Goal: Task Accomplishment & Management: Manage account settings

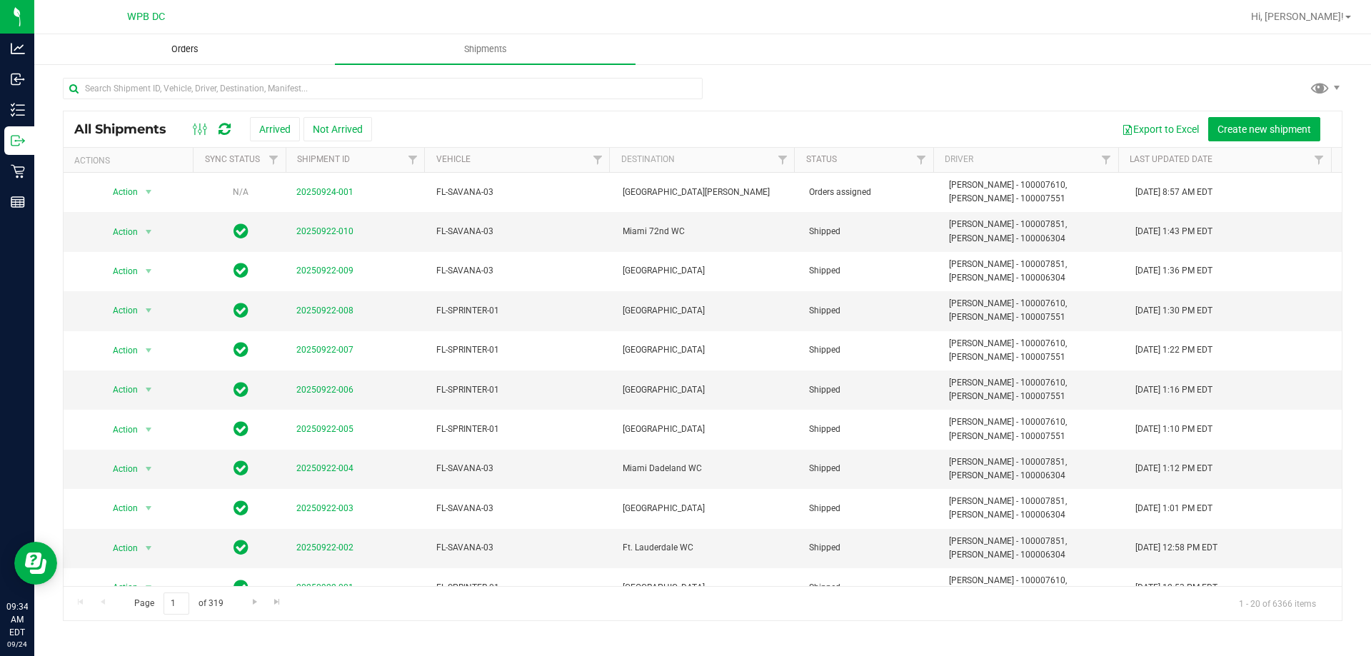
click at [193, 46] on span "Orders" at bounding box center [185, 49] width 66 height 13
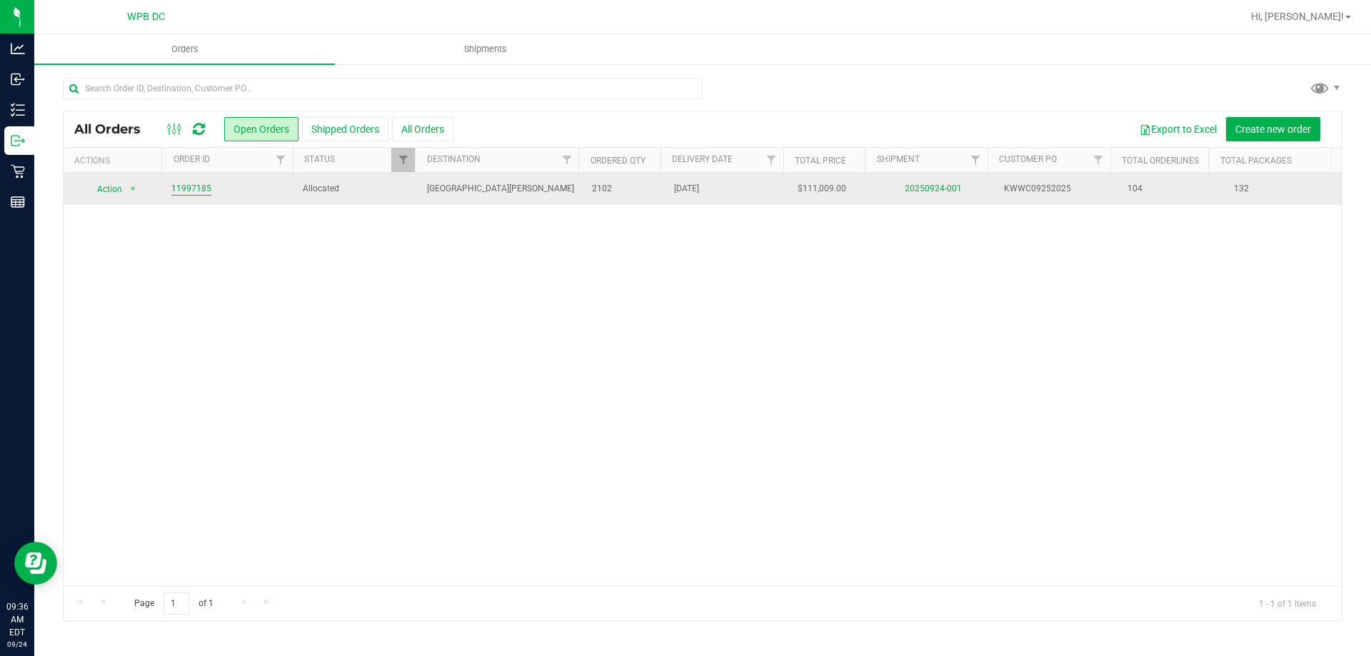
click at [193, 183] on link "11997185" at bounding box center [191, 189] width 40 height 14
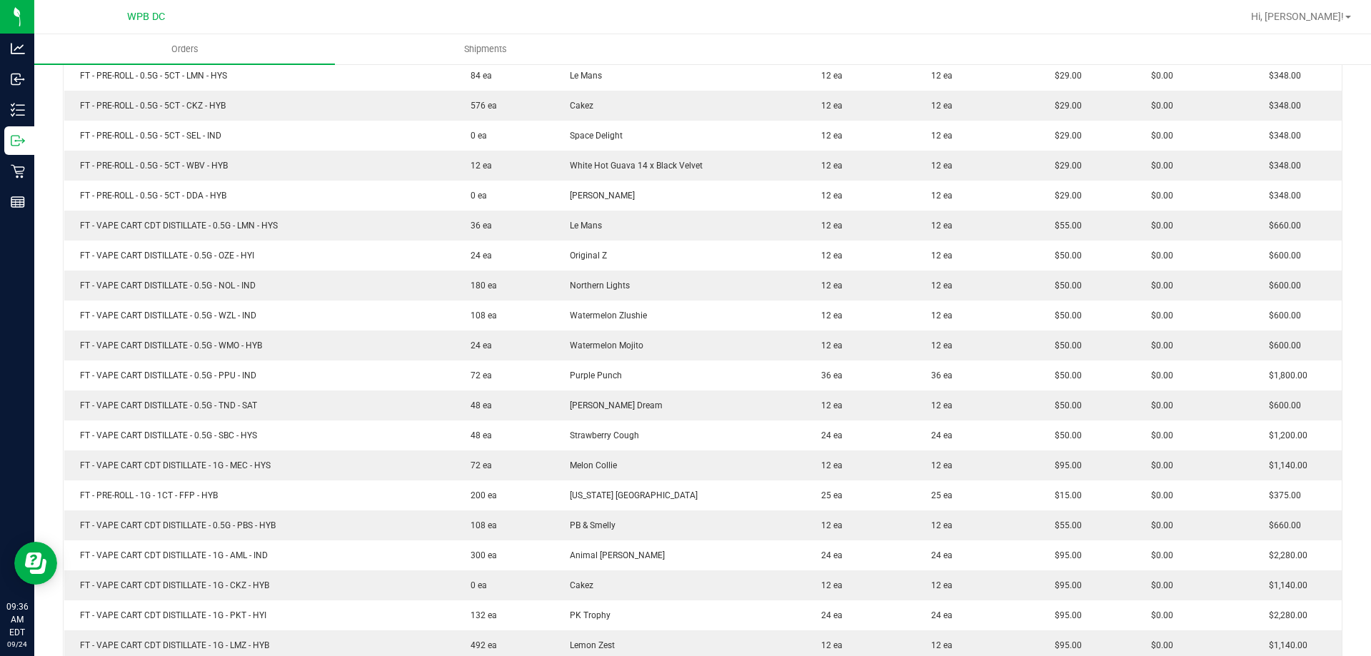
scroll to position [1285, 0]
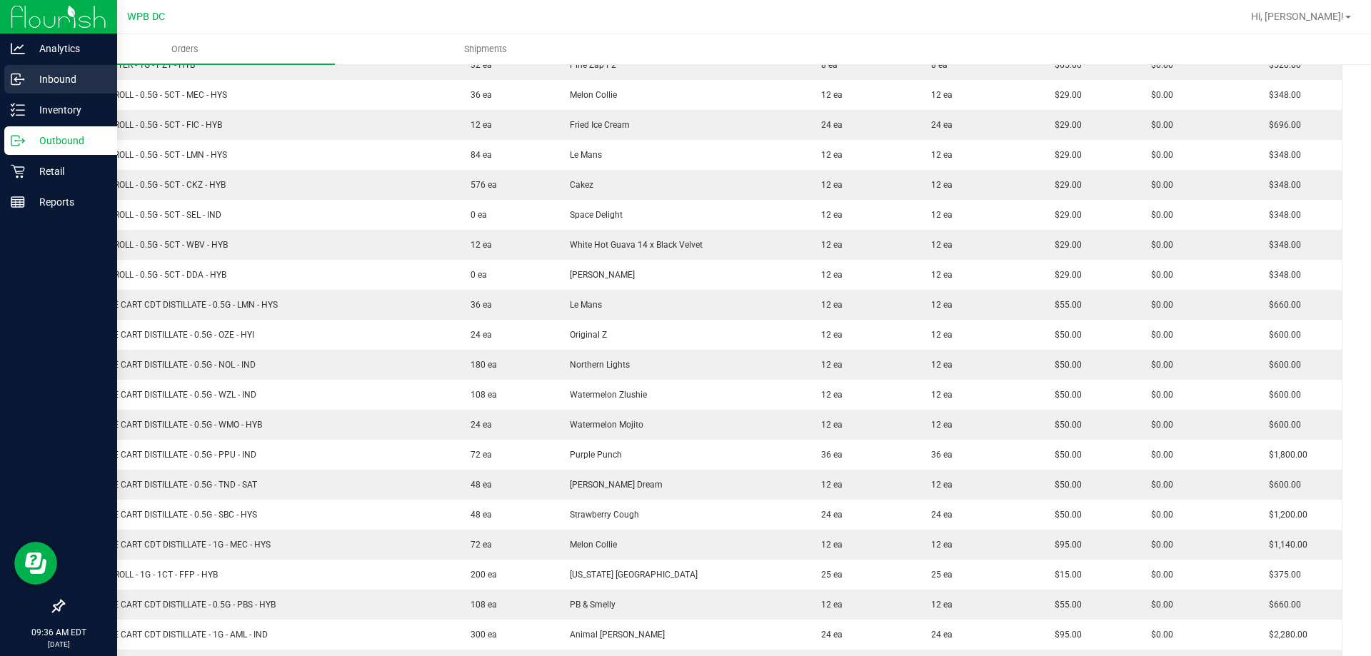
click at [36, 78] on p "Inbound" at bounding box center [68, 79] width 86 height 17
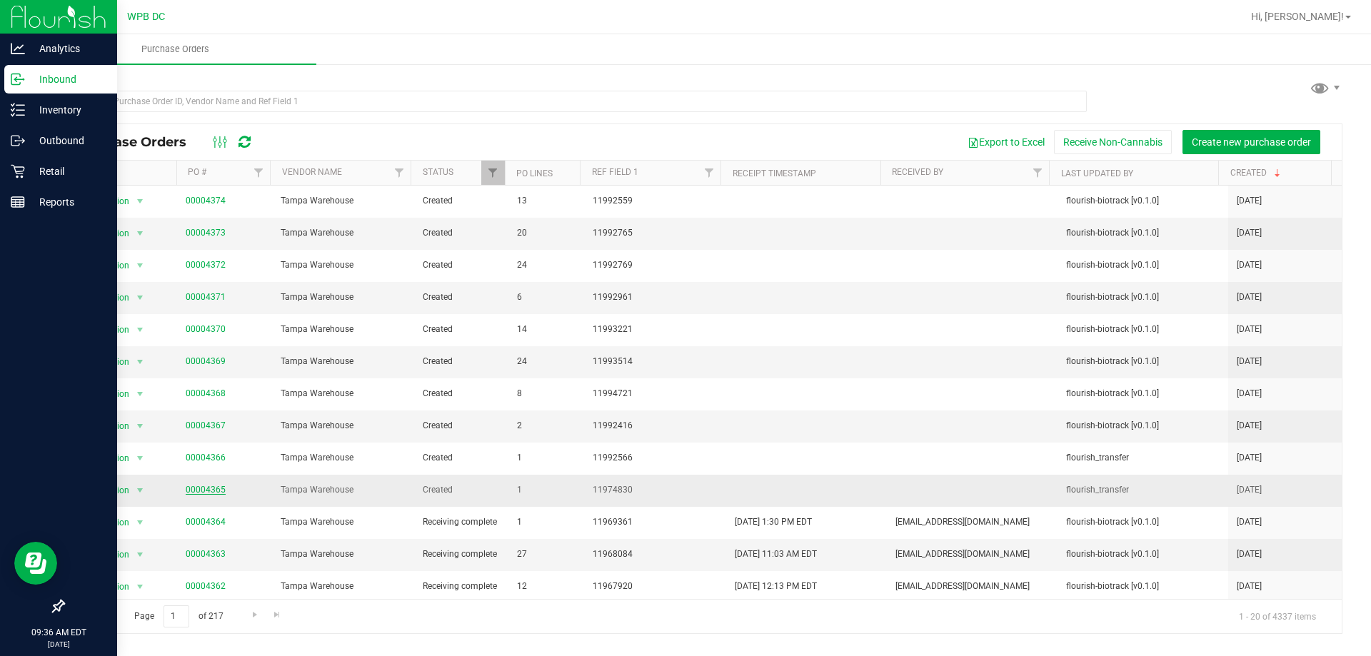
click at [208, 490] on link "00004365" at bounding box center [206, 490] width 40 height 10
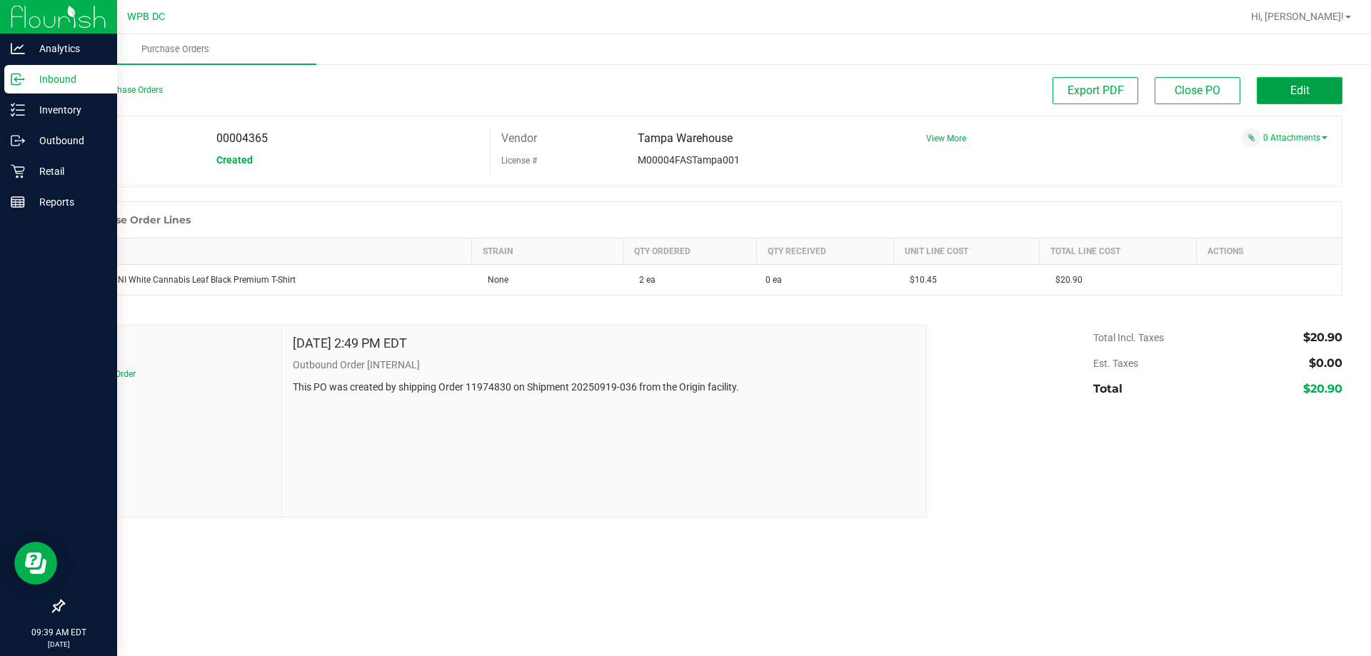
click at [1318, 90] on button "Edit" at bounding box center [1299, 90] width 86 height 27
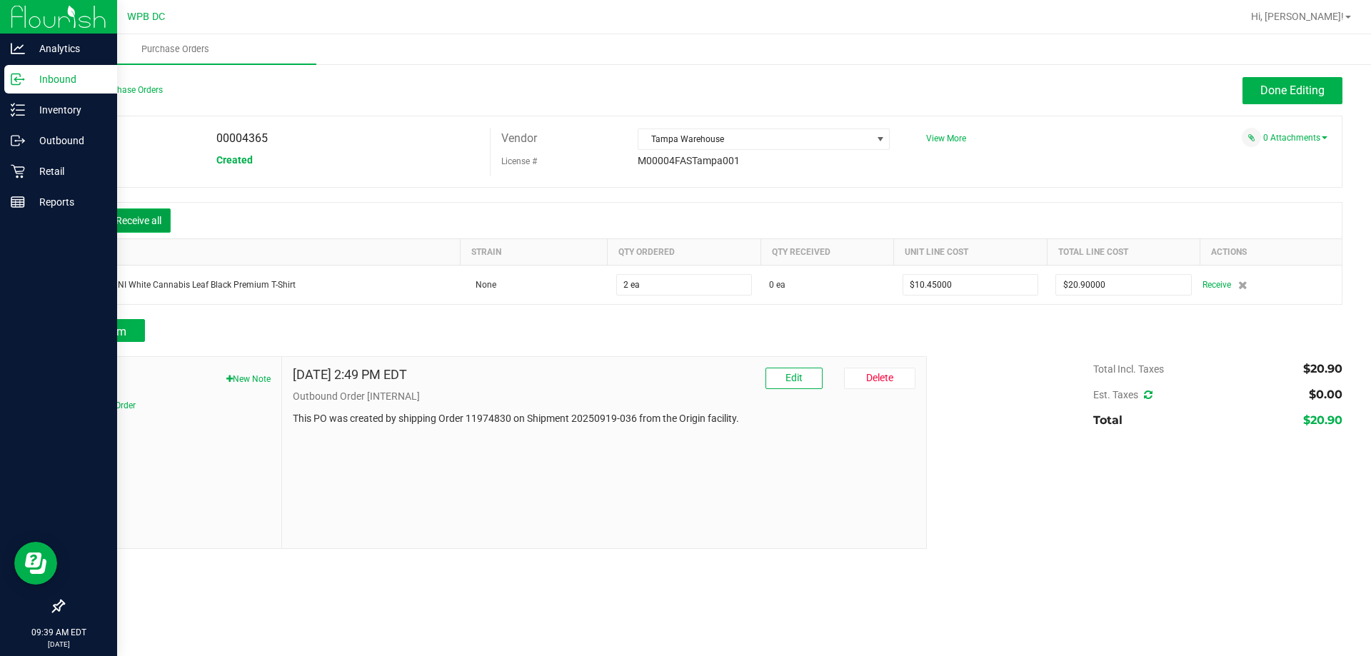
click at [158, 218] on button "Receive all" at bounding box center [138, 220] width 64 height 24
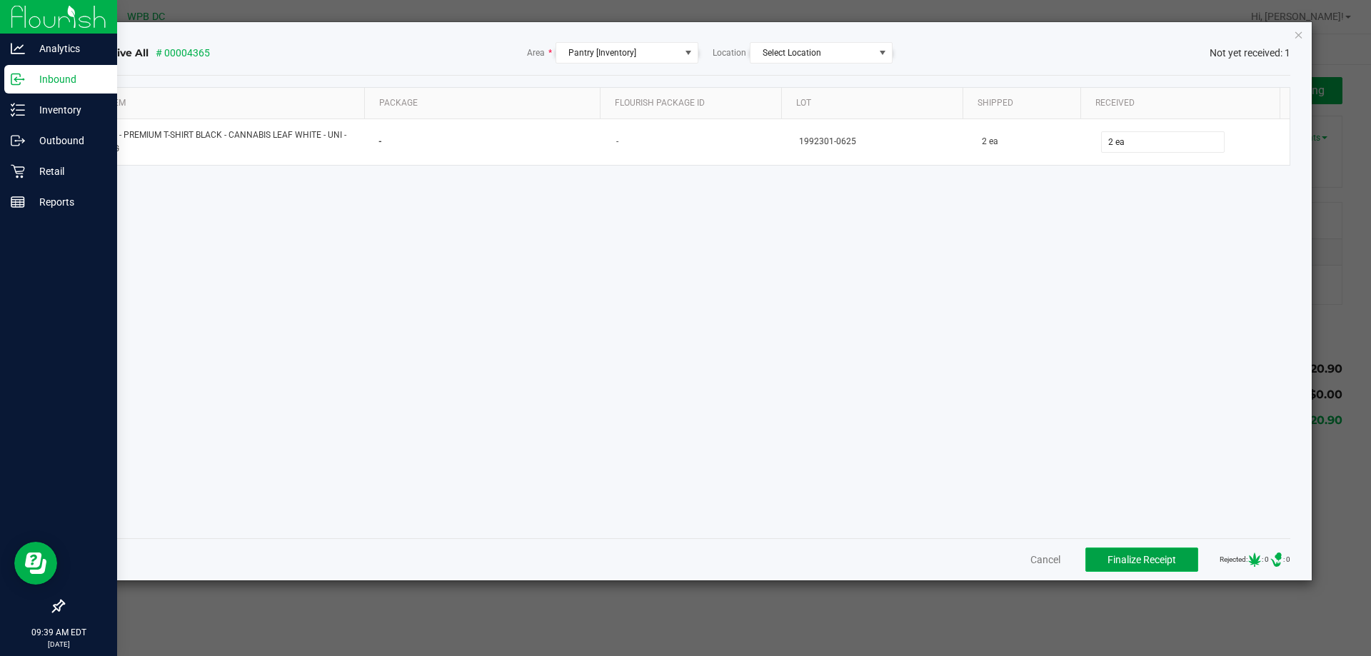
click at [1165, 555] on button "Finalize Receipt" at bounding box center [1141, 560] width 113 height 24
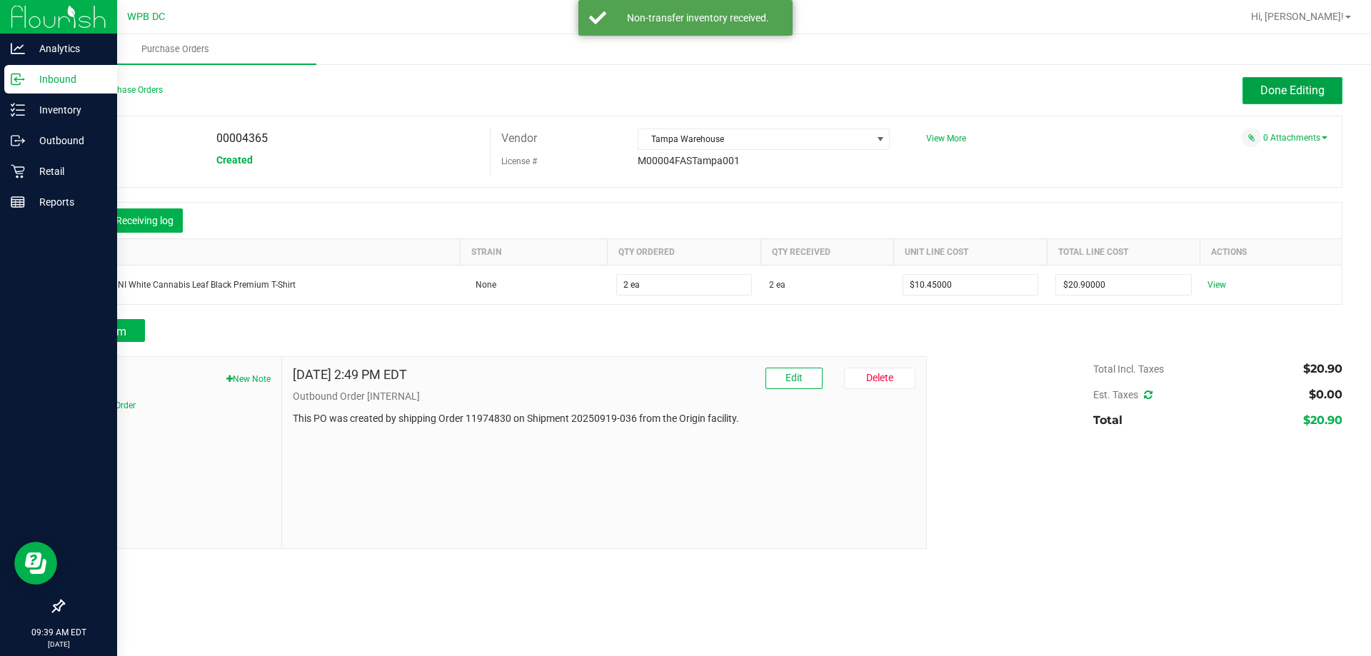
click at [1332, 91] on button "Done Editing" at bounding box center [1292, 90] width 100 height 27
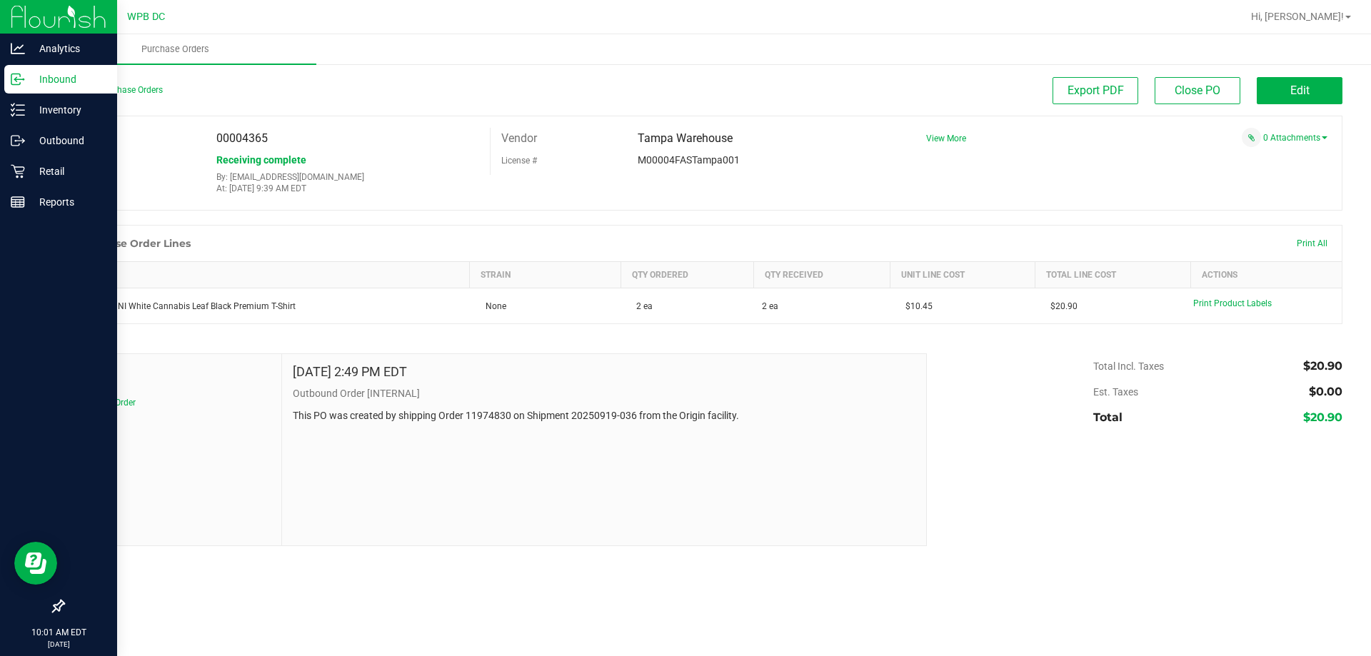
click at [48, 70] on div "Inbound" at bounding box center [60, 79] width 113 height 29
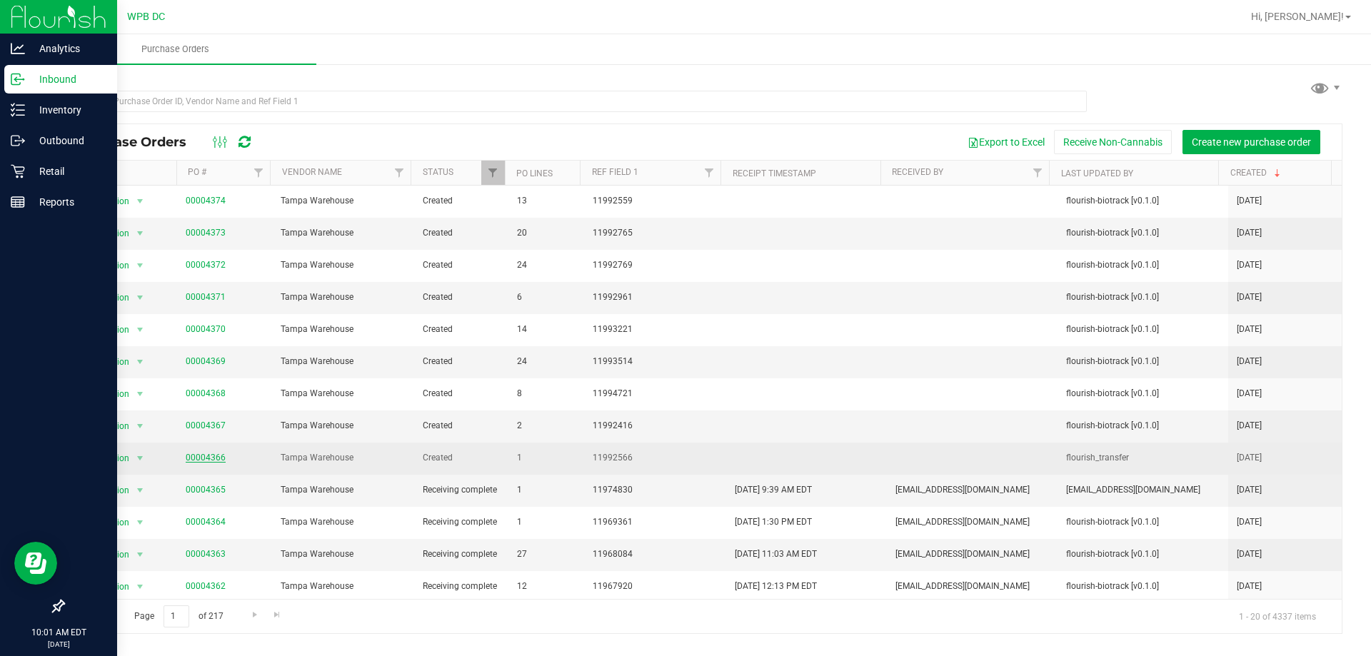
click at [202, 453] on link "00004366" at bounding box center [206, 458] width 40 height 10
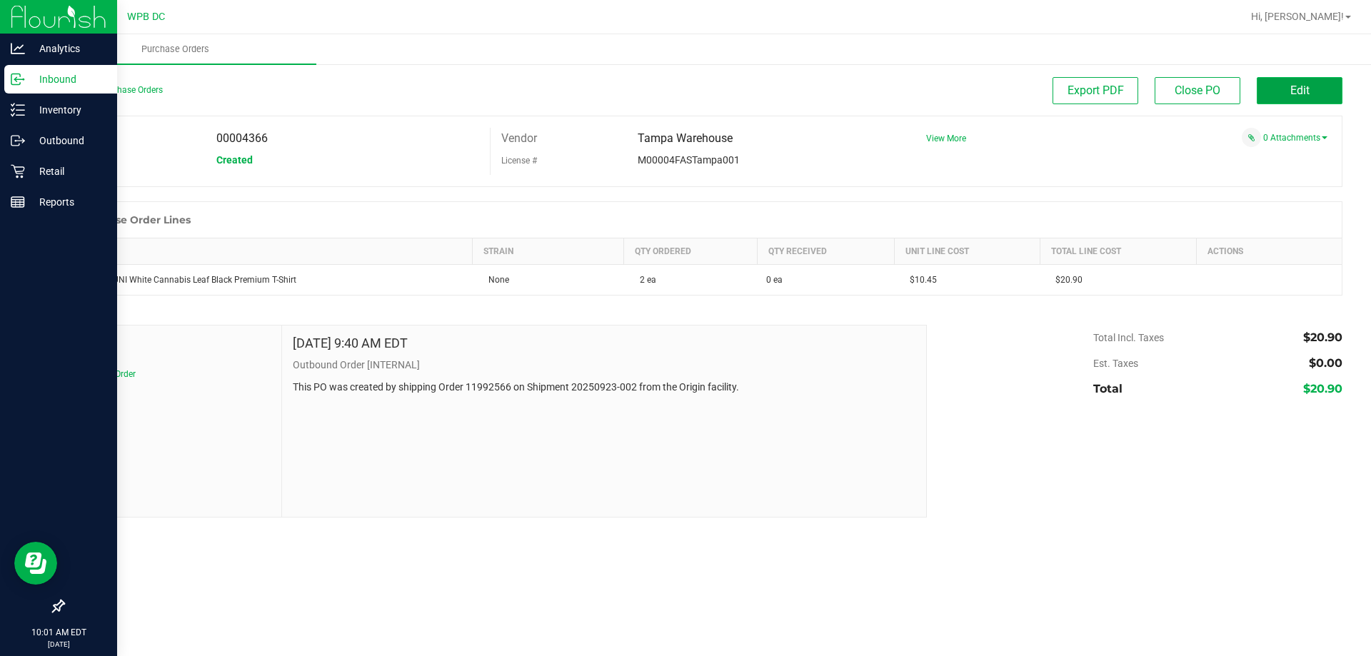
click at [1296, 94] on span "Edit" at bounding box center [1299, 91] width 19 height 14
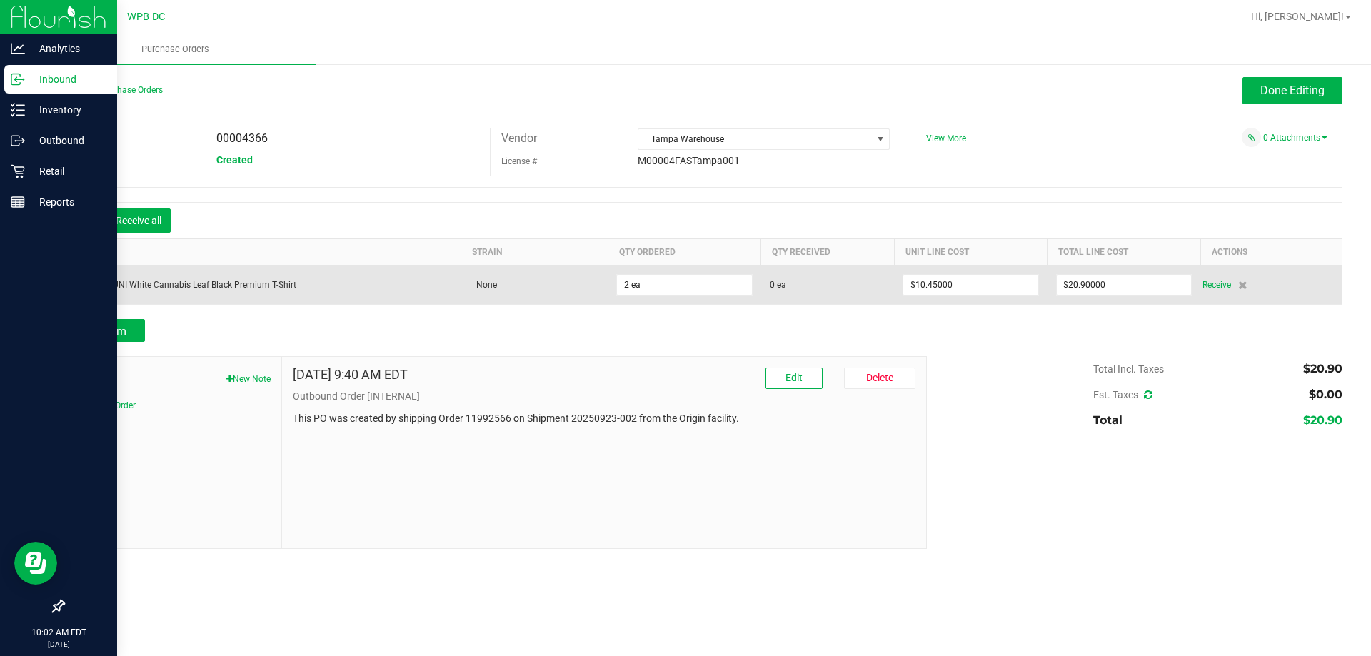
click at [1226, 282] on span "Receive" at bounding box center [1216, 284] width 29 height 17
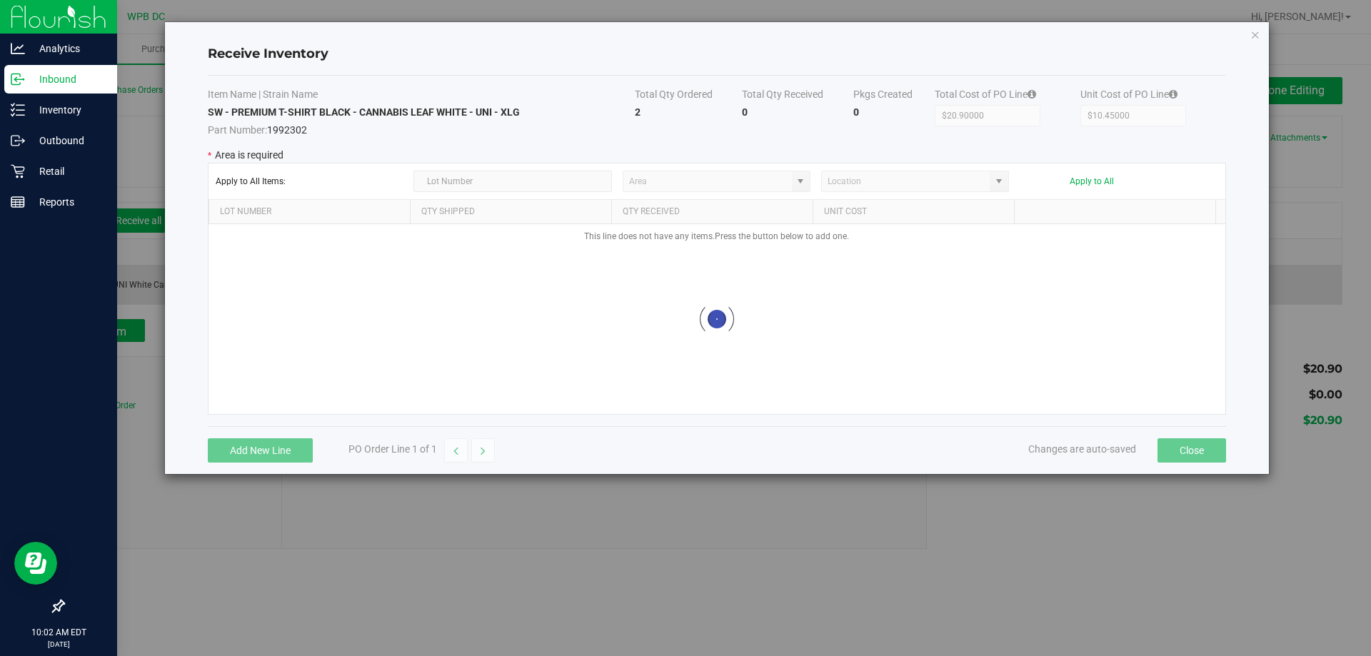
type input "Pantry"
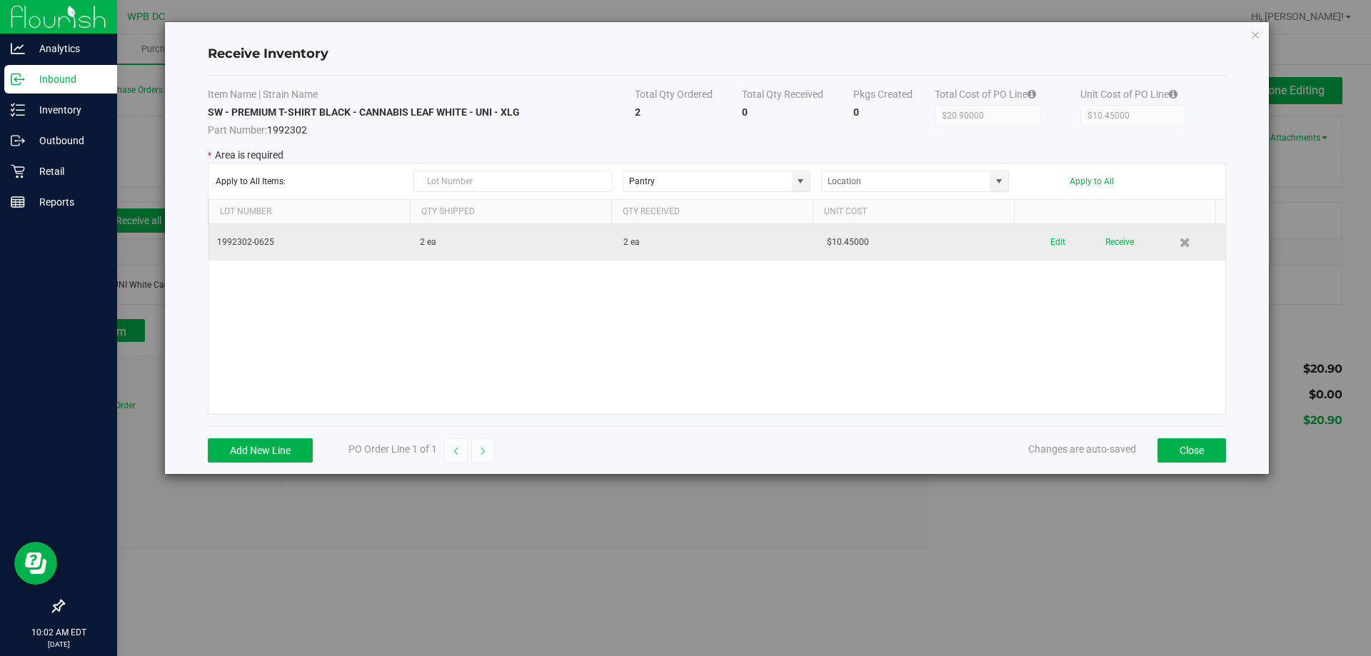
click at [1040, 240] on div "Edit Receive" at bounding box center [1123, 242] width 186 height 25
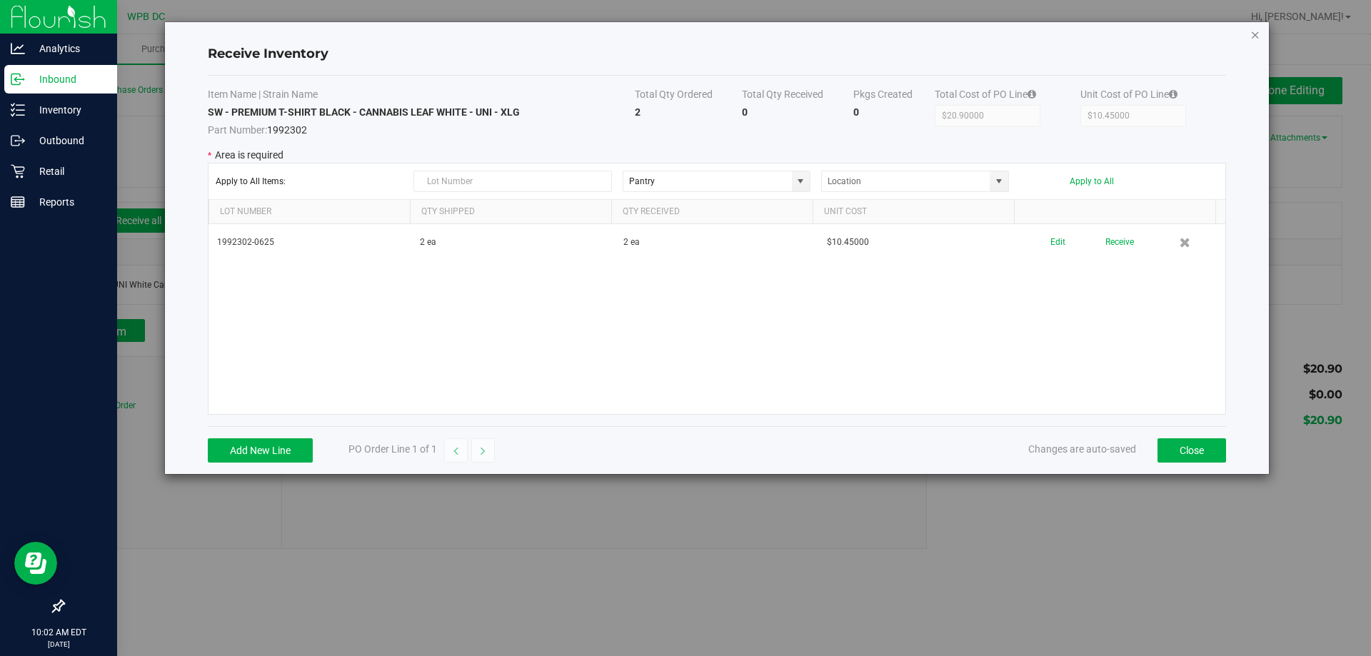
click at [1255, 34] on icon "Close modal" at bounding box center [1255, 34] width 10 height 17
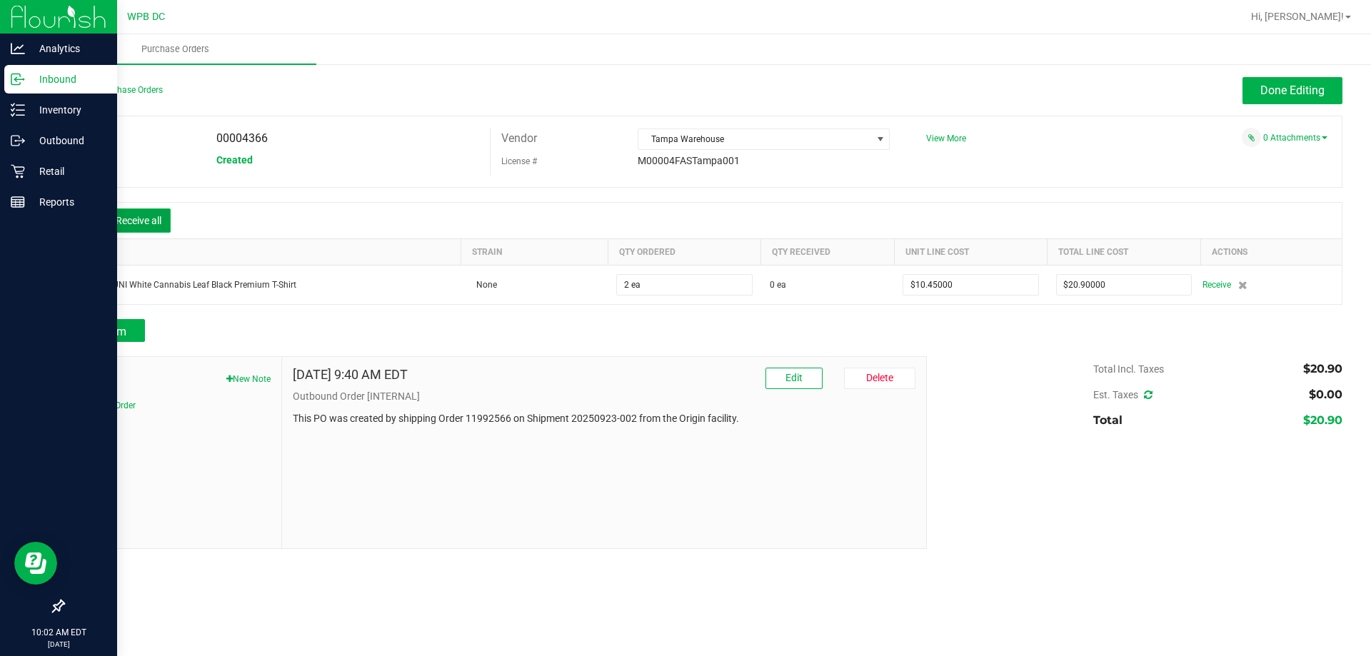
click at [118, 227] on button "Receive all" at bounding box center [138, 220] width 64 height 24
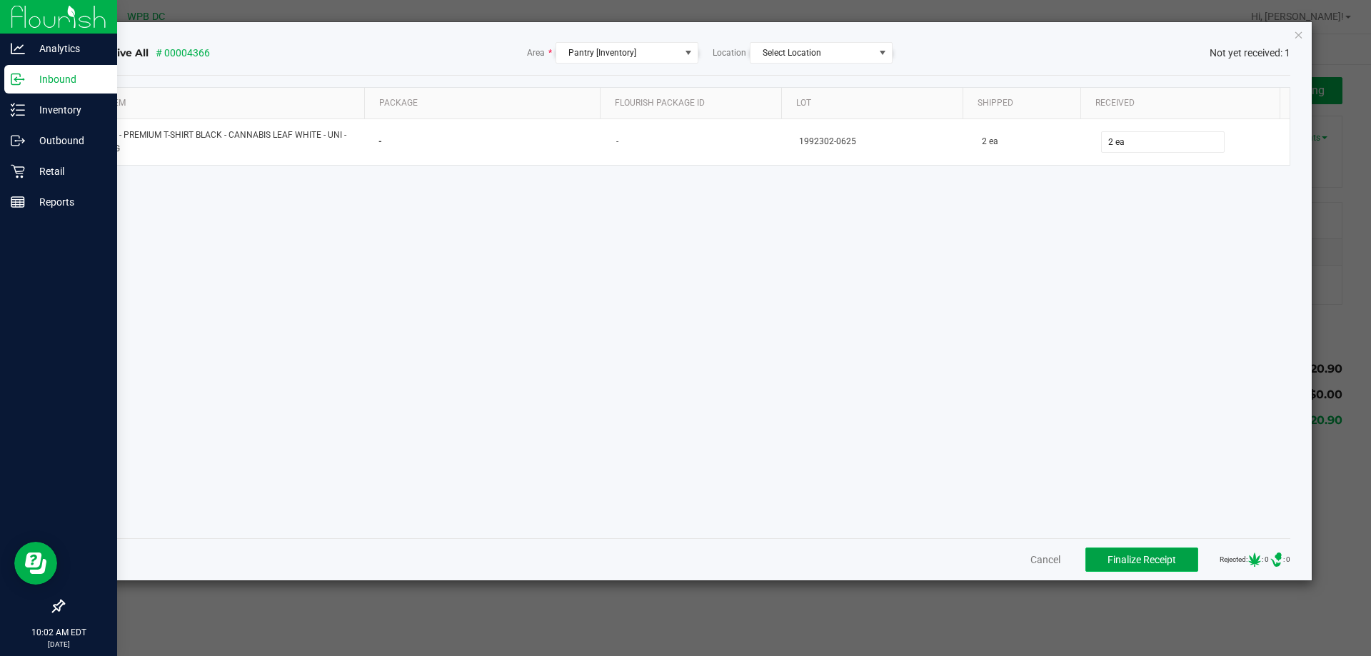
click at [1107, 559] on span "Finalize Receipt" at bounding box center [1141, 559] width 69 height 11
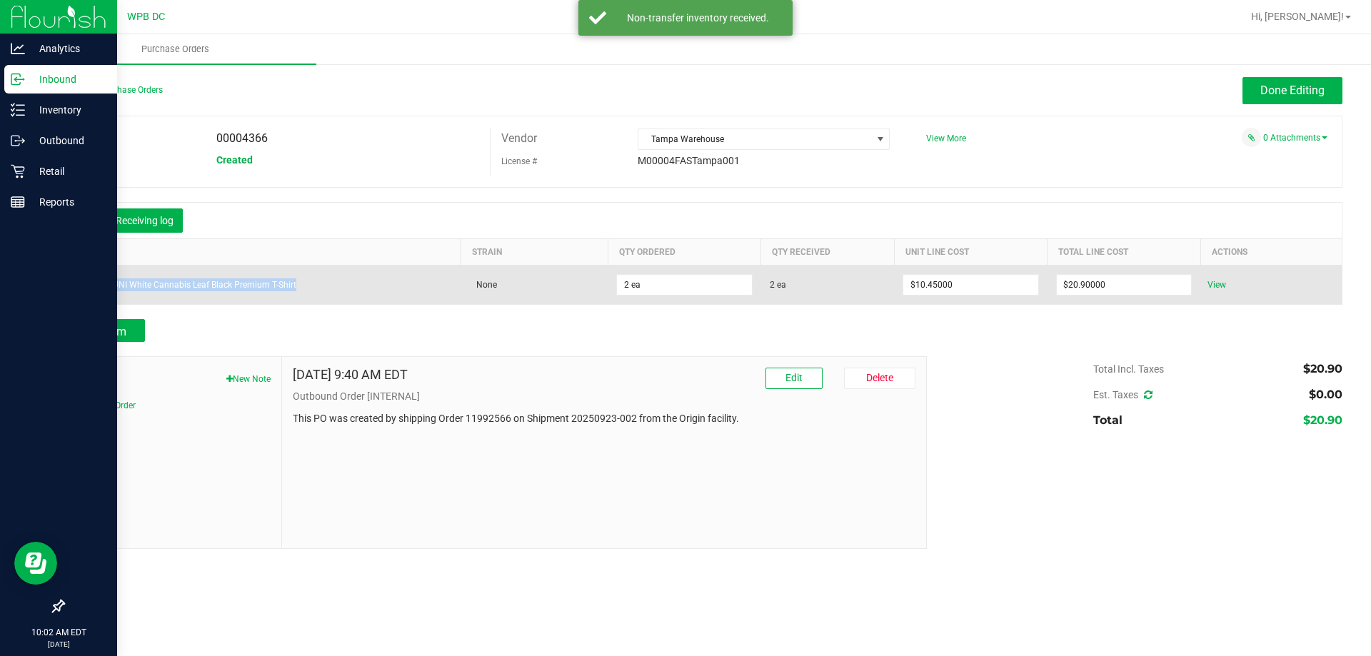
drag, startPoint x: 308, startPoint y: 280, endPoint x: 75, endPoint y: 269, distance: 233.7
click at [75, 269] on td "SW XLG UNI White Cannabis Leaf Black Premium T-Shirt" at bounding box center [262, 284] width 397 height 39
copy div "SW XLG UNI White Cannabis Leaf Black Premium T-Shirt"
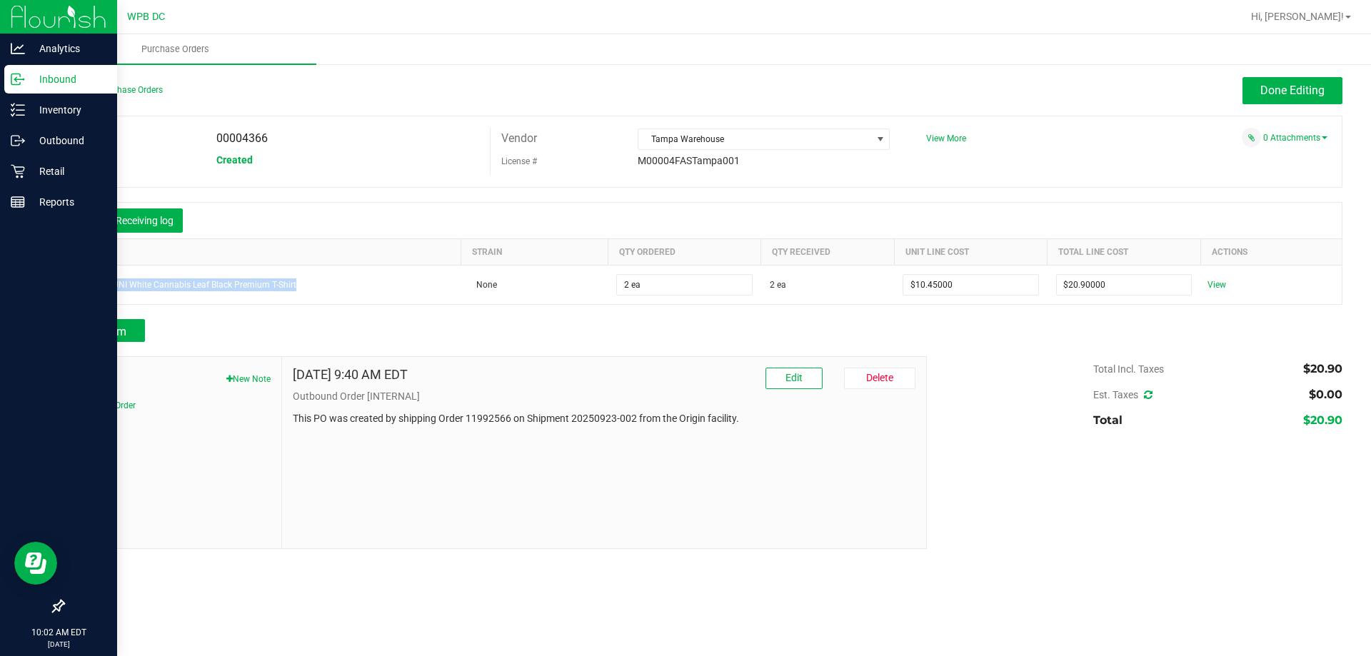
click at [9, 74] on div "Inbound" at bounding box center [60, 79] width 113 height 29
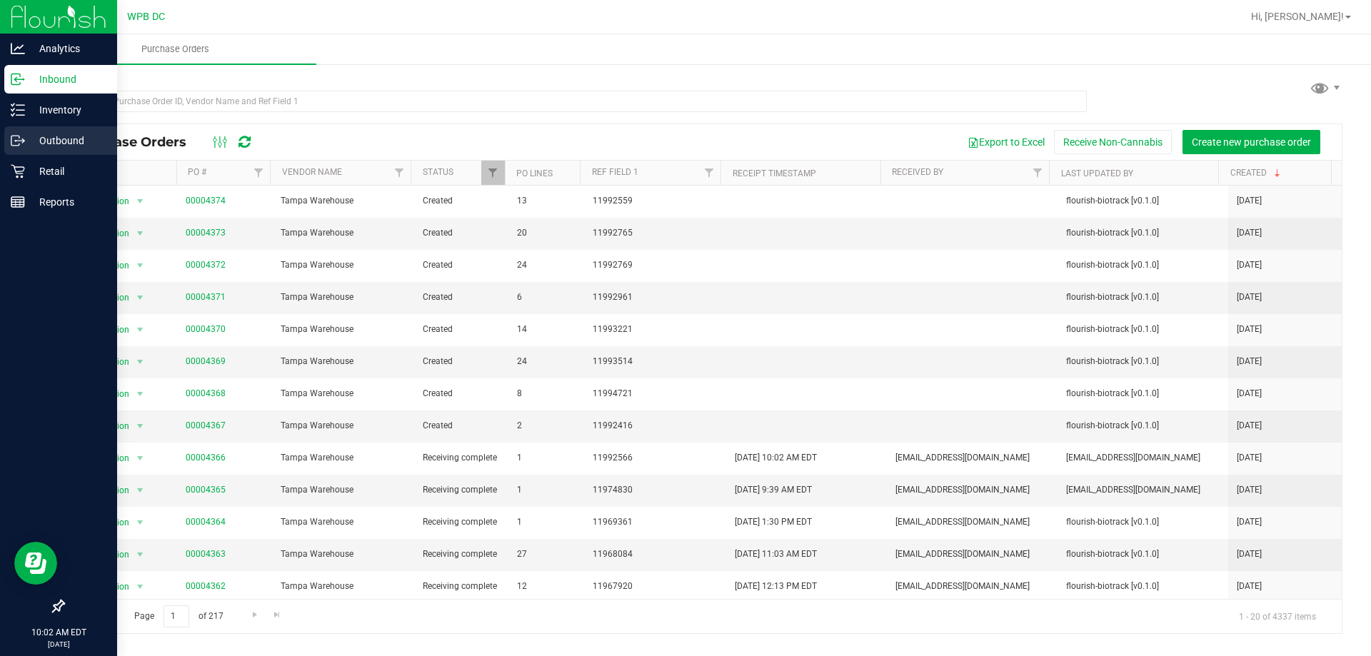
click at [44, 130] on div "Outbound" at bounding box center [60, 140] width 113 height 29
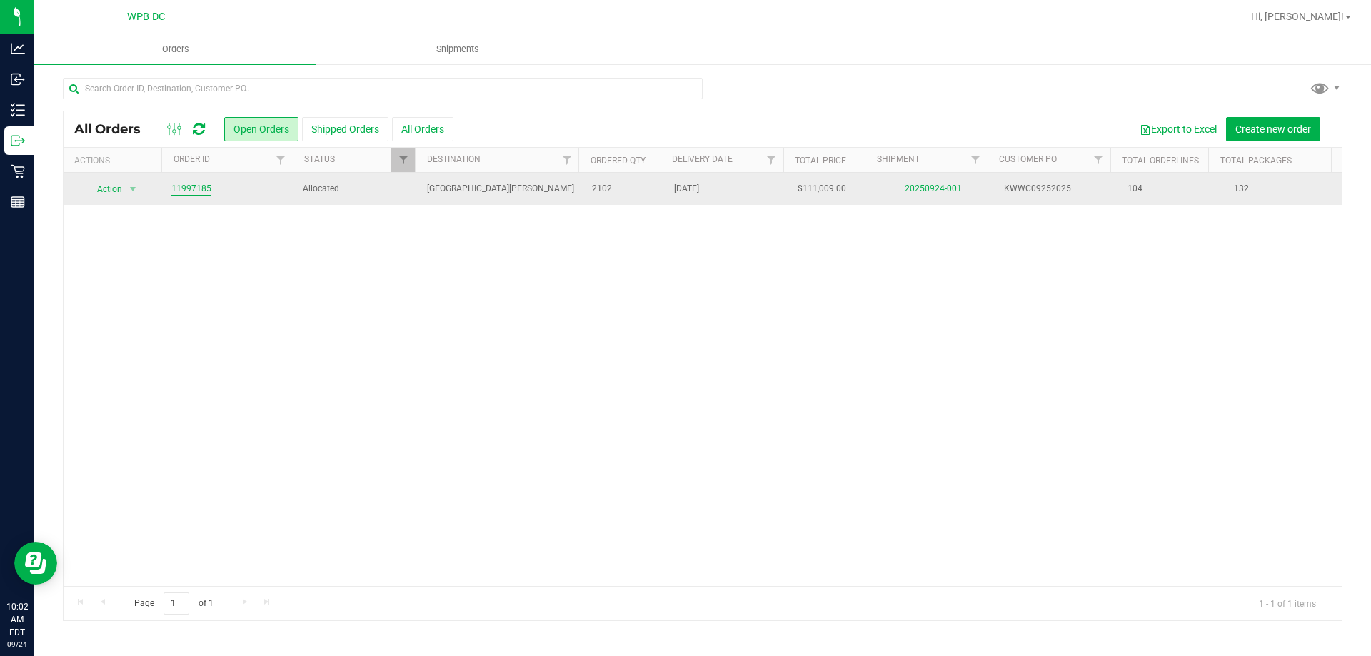
click at [187, 184] on link "11997185" at bounding box center [191, 189] width 40 height 14
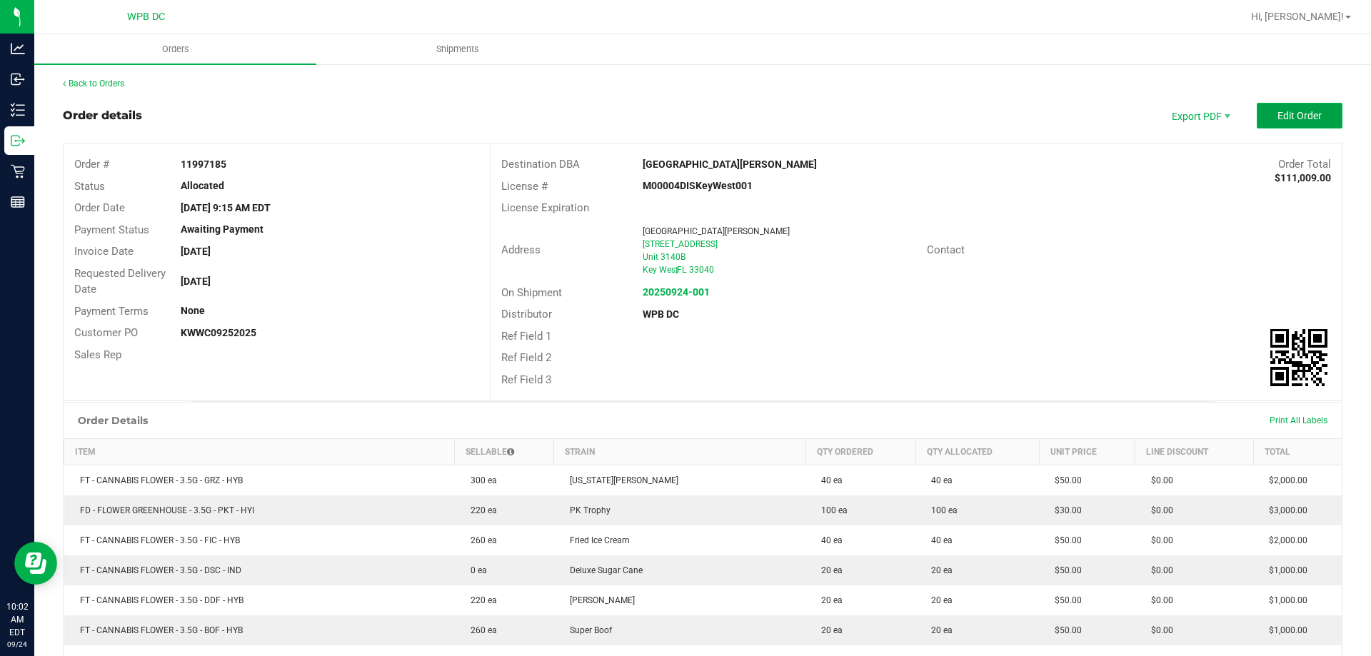
click at [1286, 114] on span "Edit Order" at bounding box center [1299, 115] width 44 height 11
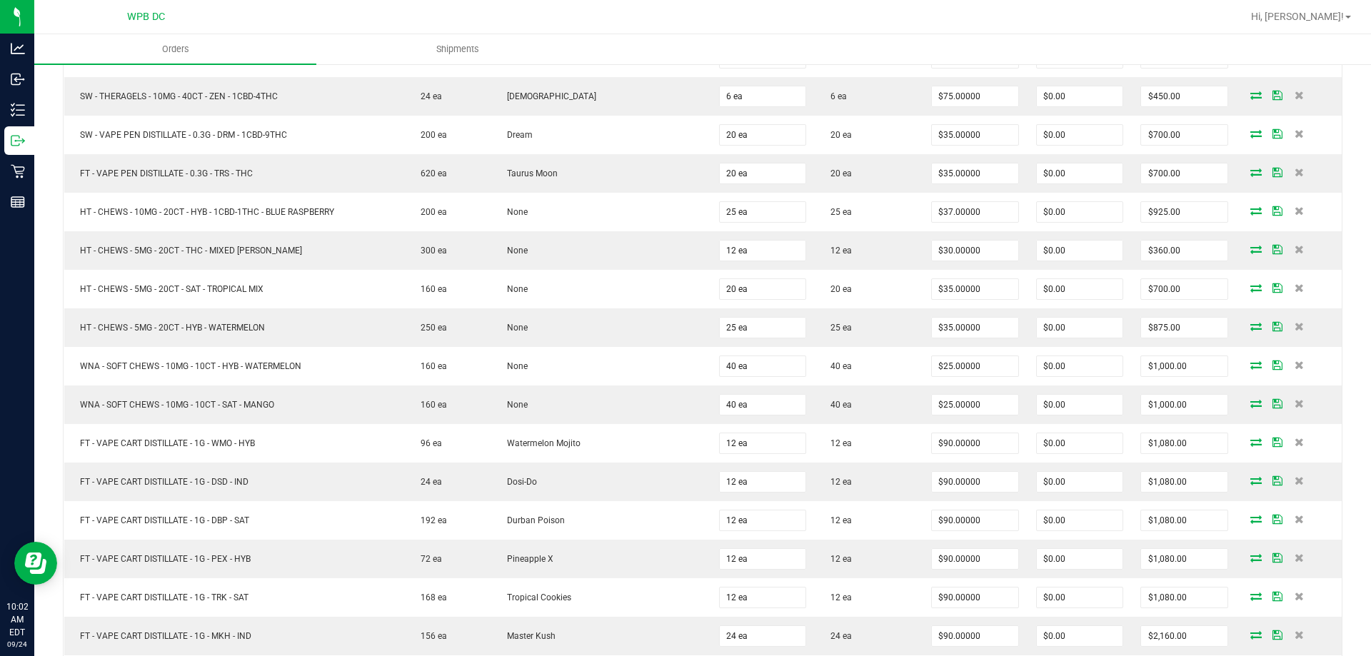
scroll to position [4140, 0]
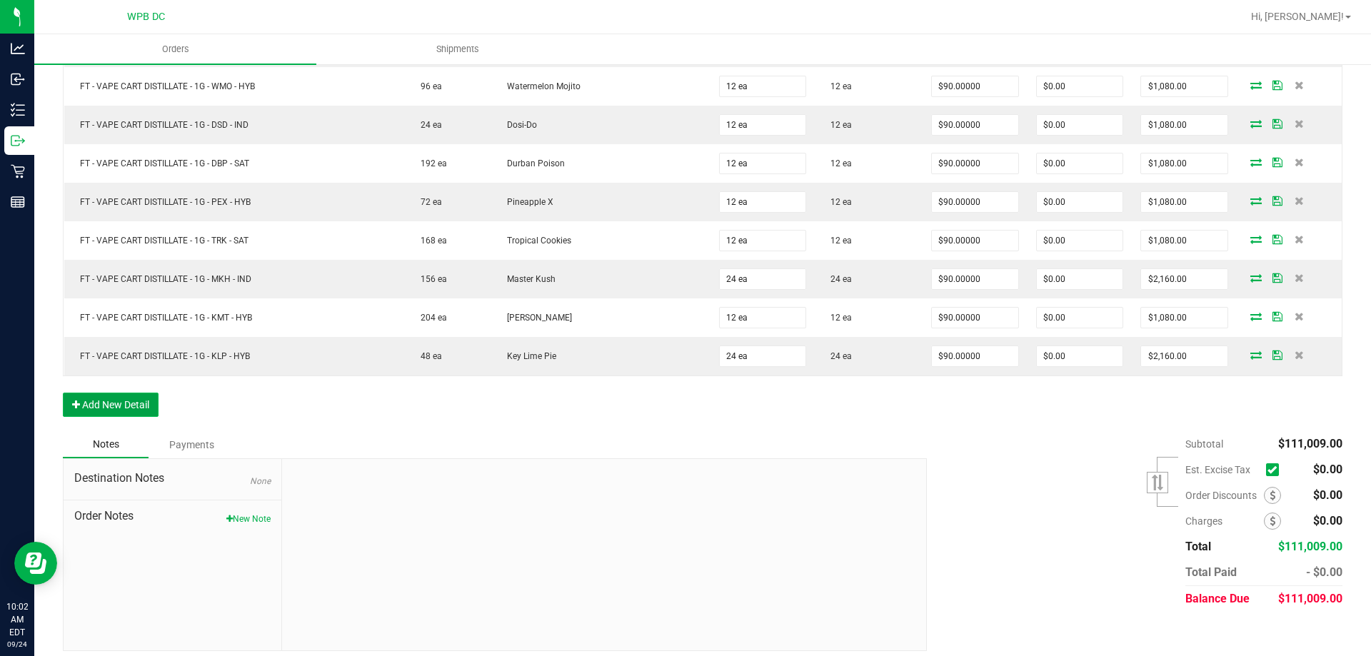
click at [123, 410] on button "Add New Detail" at bounding box center [111, 405] width 96 height 24
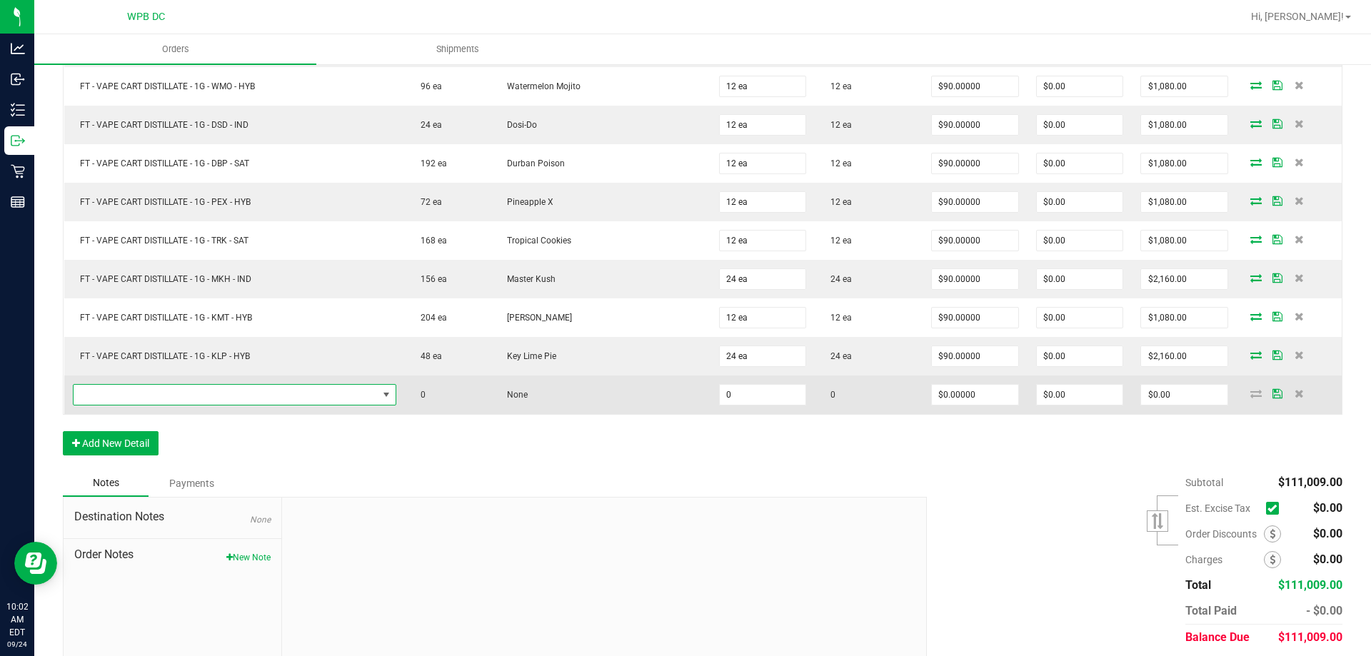
click at [176, 389] on span "NO DATA FOUND" at bounding box center [226, 395] width 304 height 20
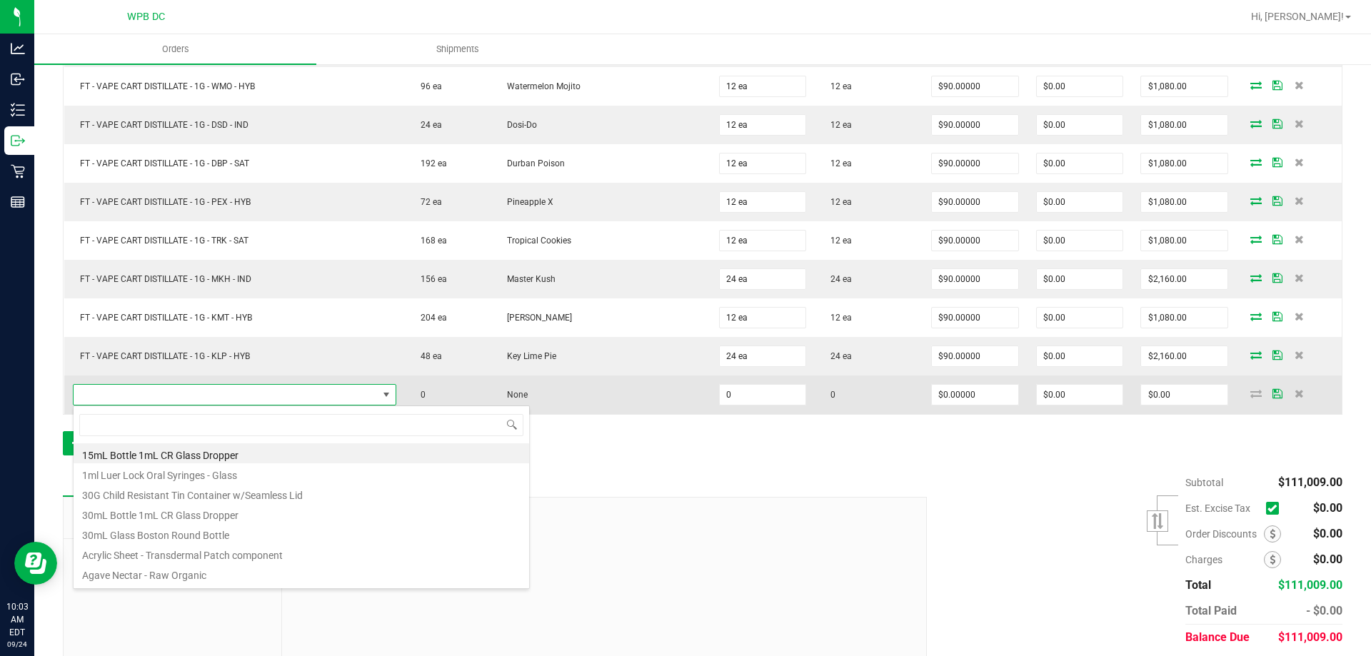
scroll to position [21, 318]
type input "SW XLG UNI White Cannabis Leaf Black Premium T-Shirt"
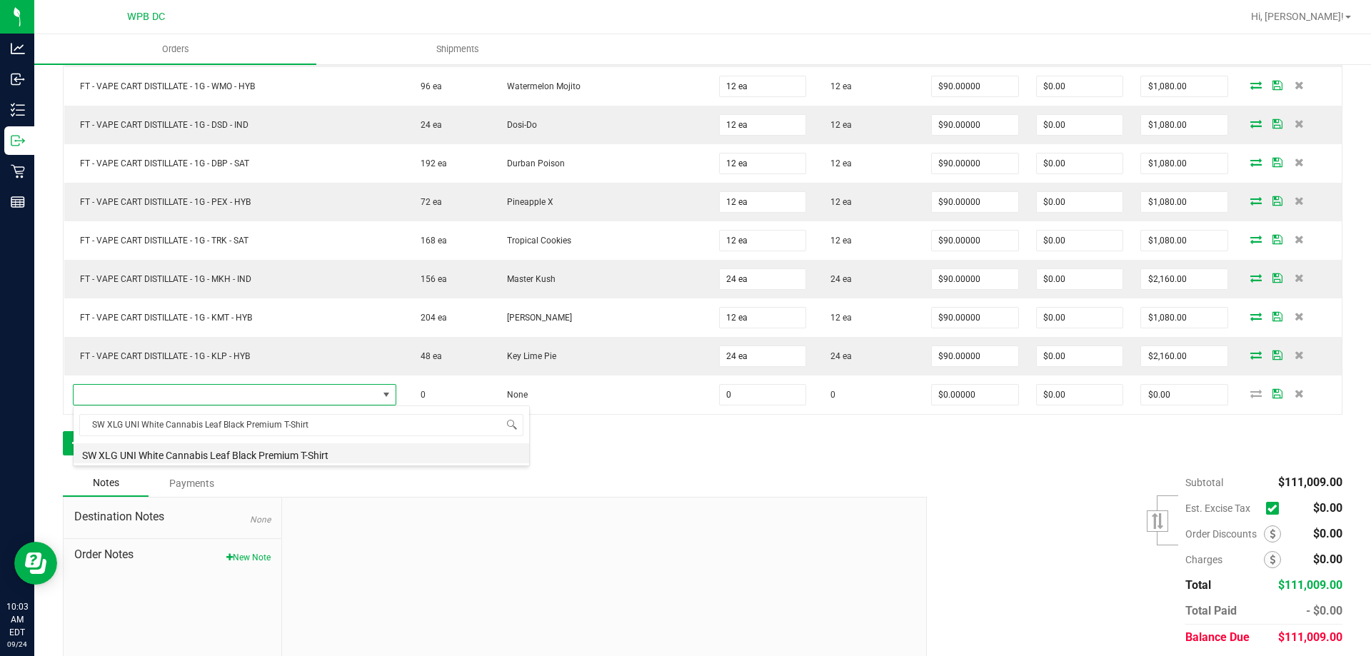
click at [338, 457] on li "SW XLG UNI White Cannabis Leaf Black Premium T-Shirt" at bounding box center [301, 453] width 455 height 20
type input "0 ea"
type input "$10.45000"
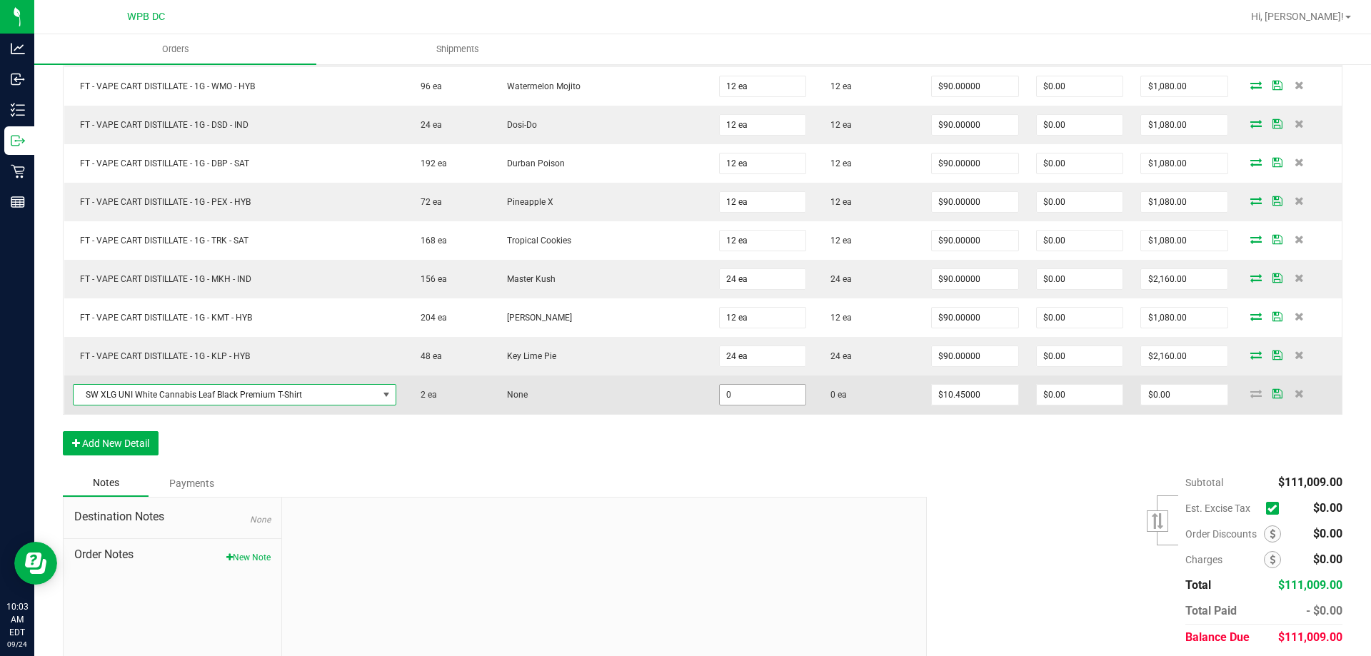
click at [772, 401] on input "0" at bounding box center [763, 395] width 86 height 20
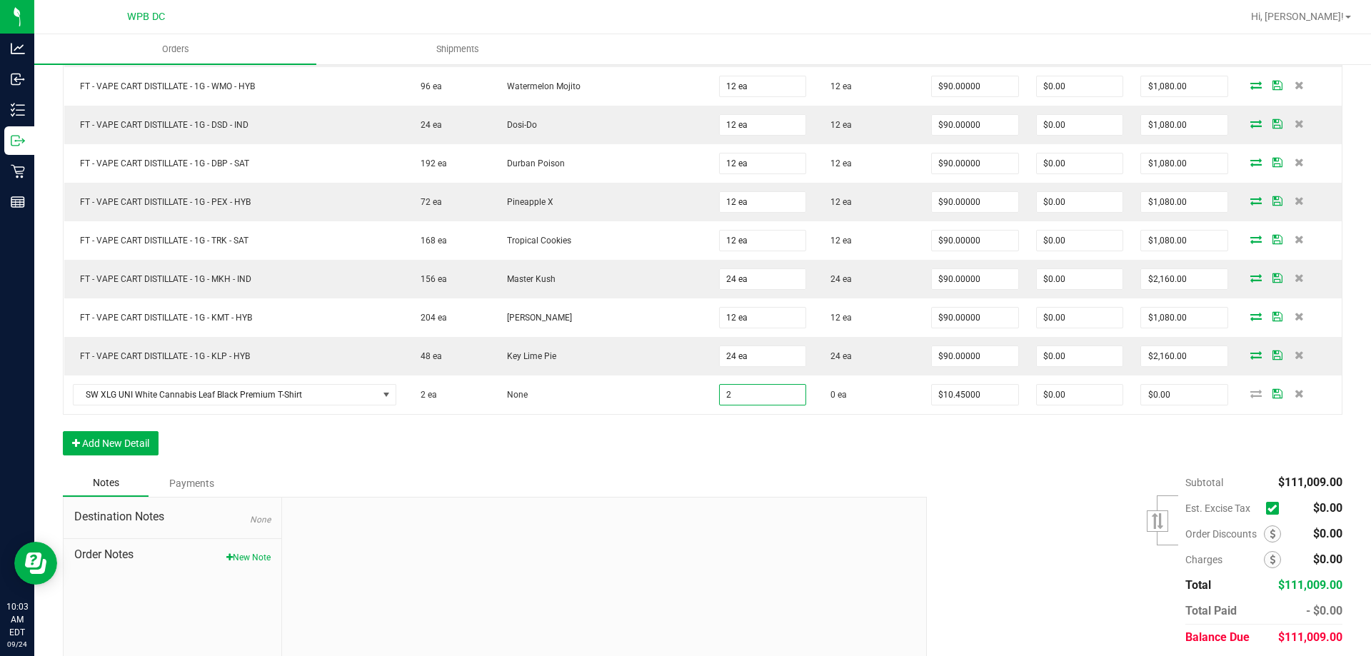
type input "2 ea"
type input "$20.90"
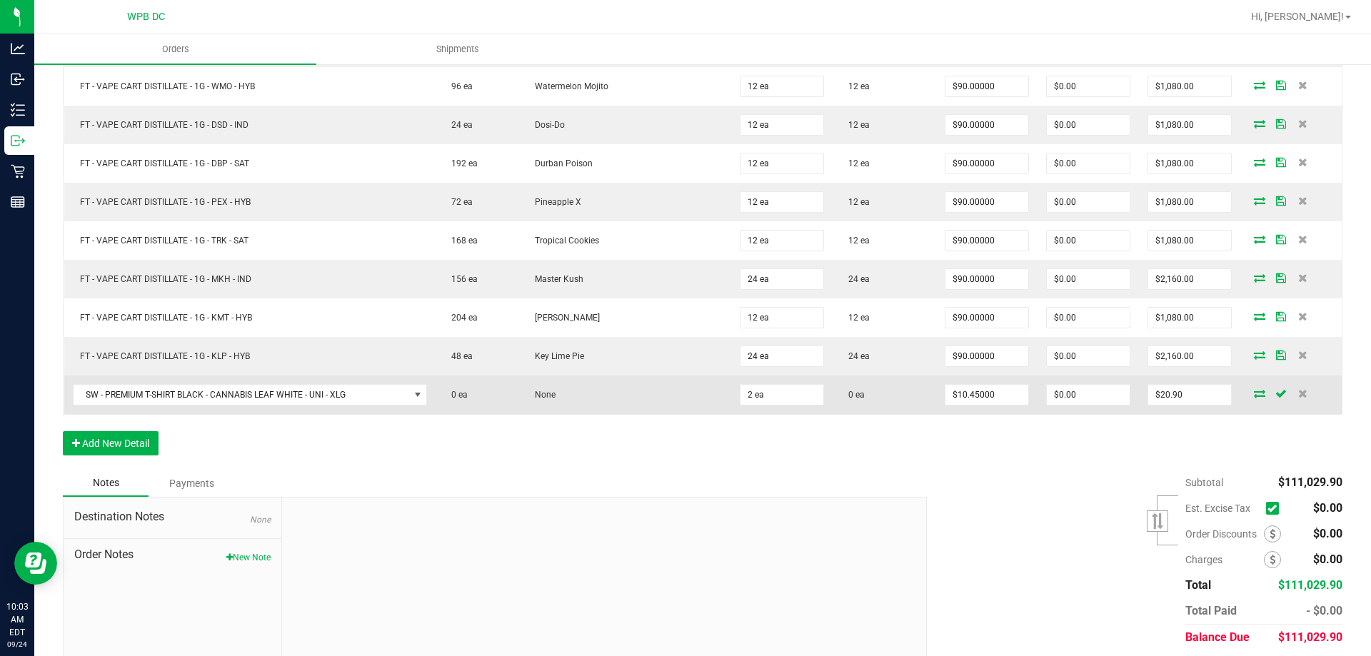
click at [1254, 396] on icon at bounding box center [1259, 393] width 11 height 9
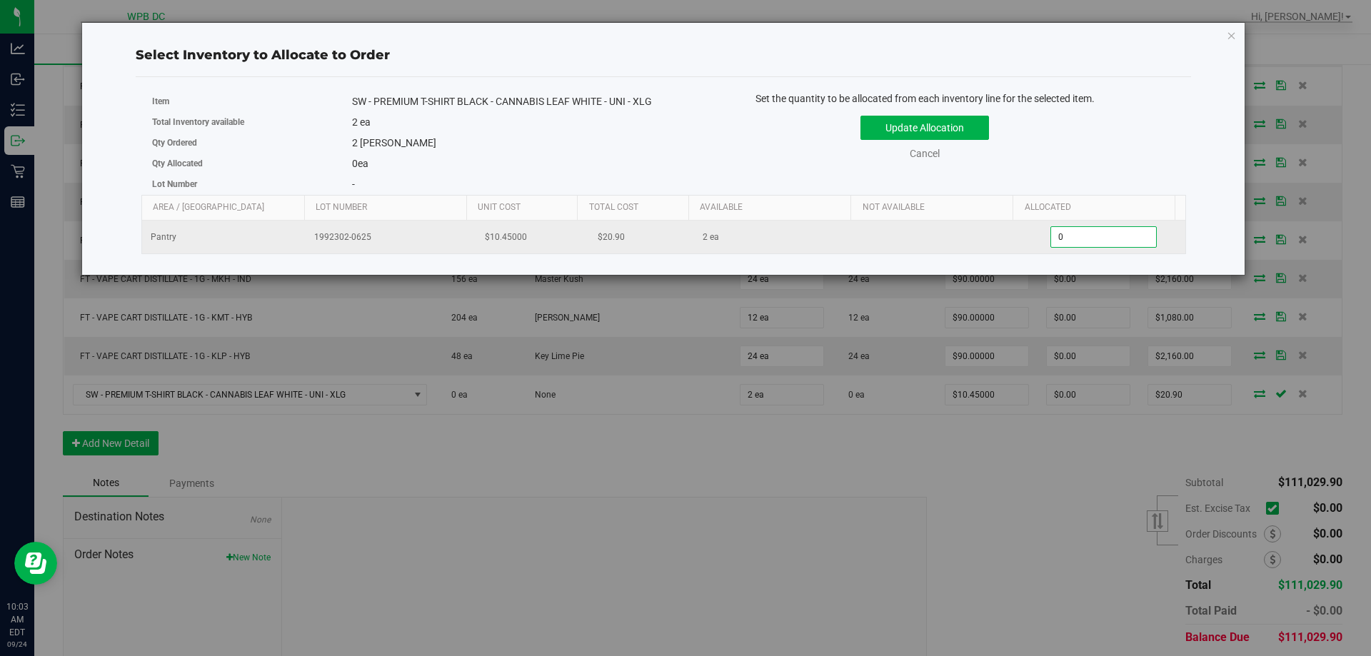
click at [1071, 248] on span "0 0" at bounding box center [1103, 236] width 106 height 21
click at [1071, 247] on input "0" at bounding box center [1103, 237] width 105 height 20
type input "2"
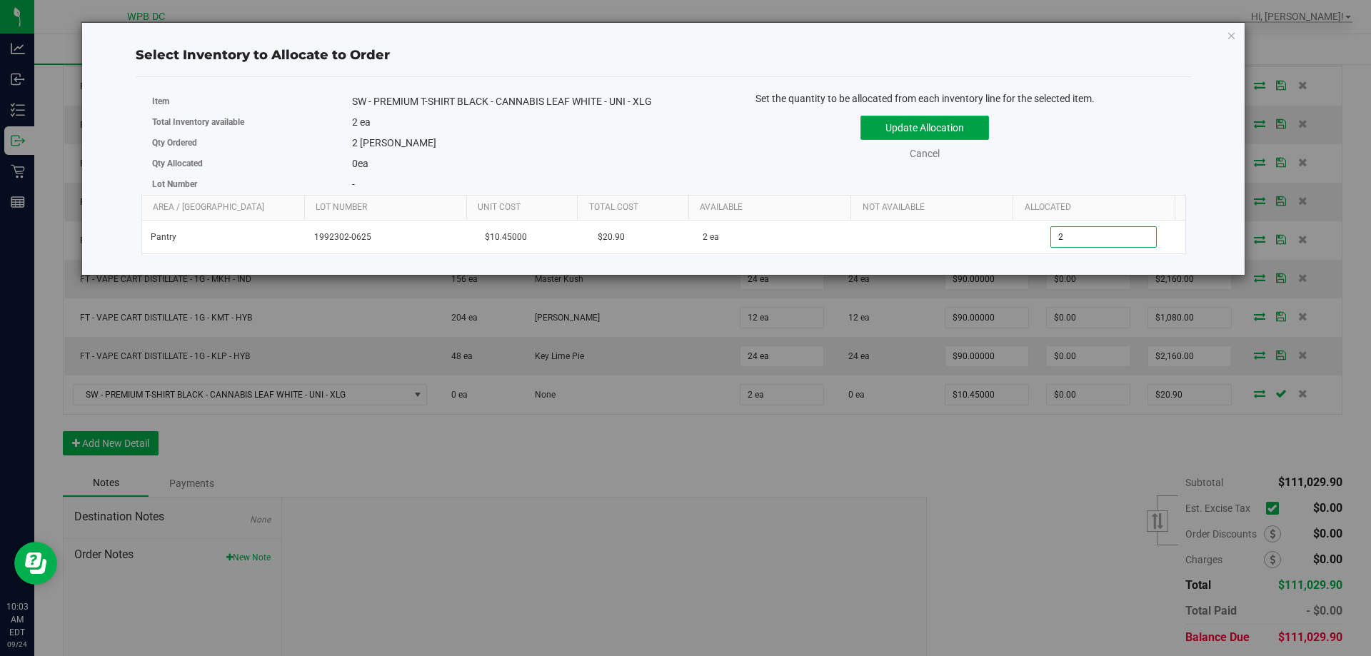
type input "2"
click at [966, 138] on button "Update Allocation" at bounding box center [924, 128] width 128 height 24
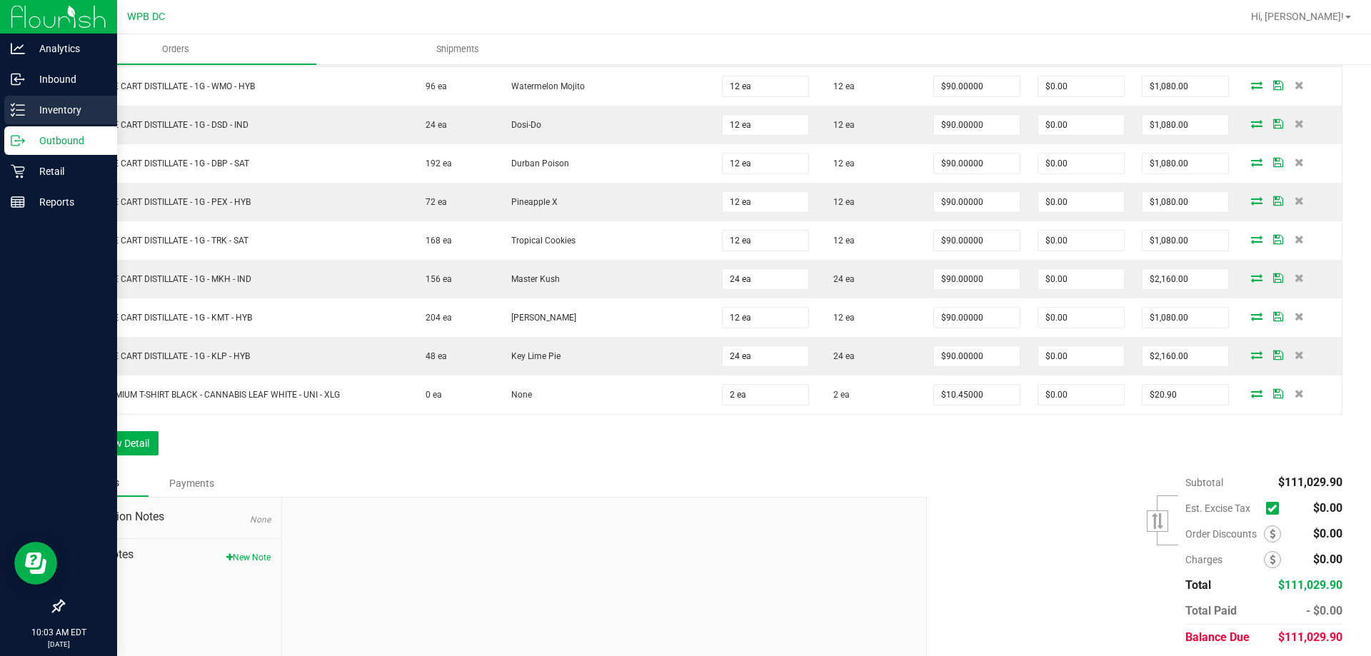
click at [14, 106] on icon at bounding box center [18, 110] width 14 height 14
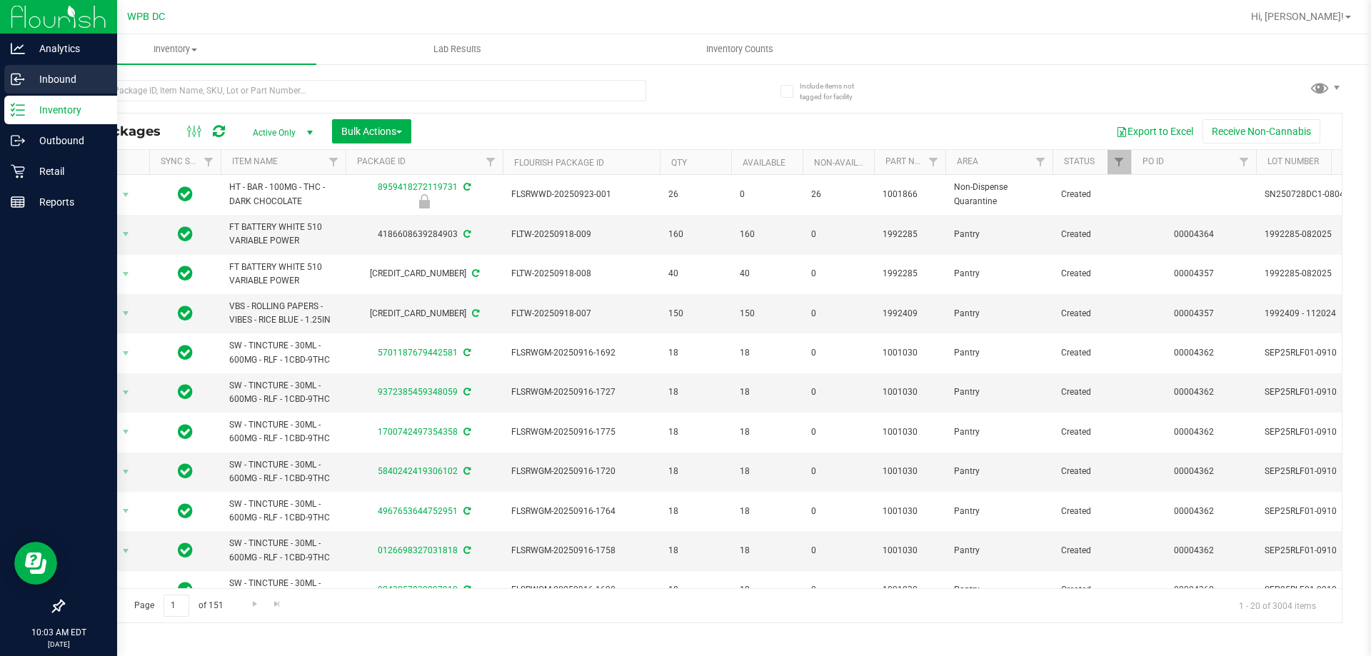
click at [47, 85] on p "Inbound" at bounding box center [68, 79] width 86 height 17
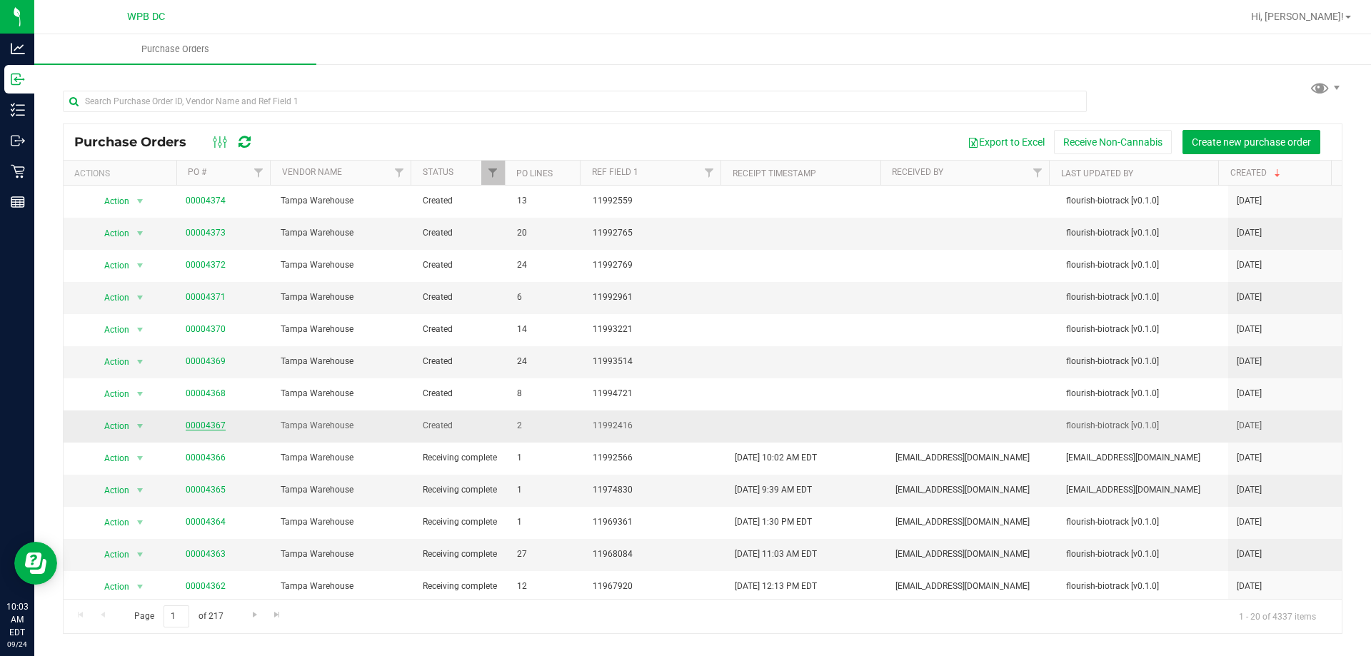
click at [203, 423] on link "00004367" at bounding box center [206, 425] width 40 height 10
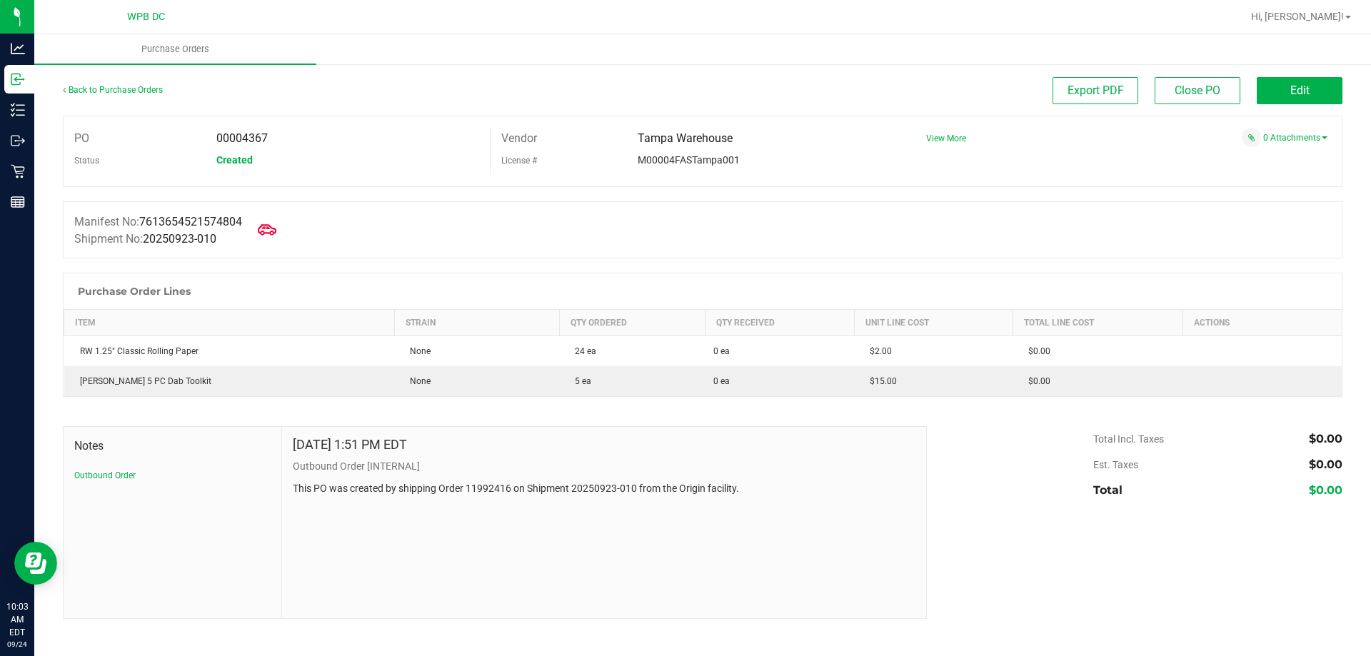
click at [268, 220] on span at bounding box center [266, 229] width 31 height 31
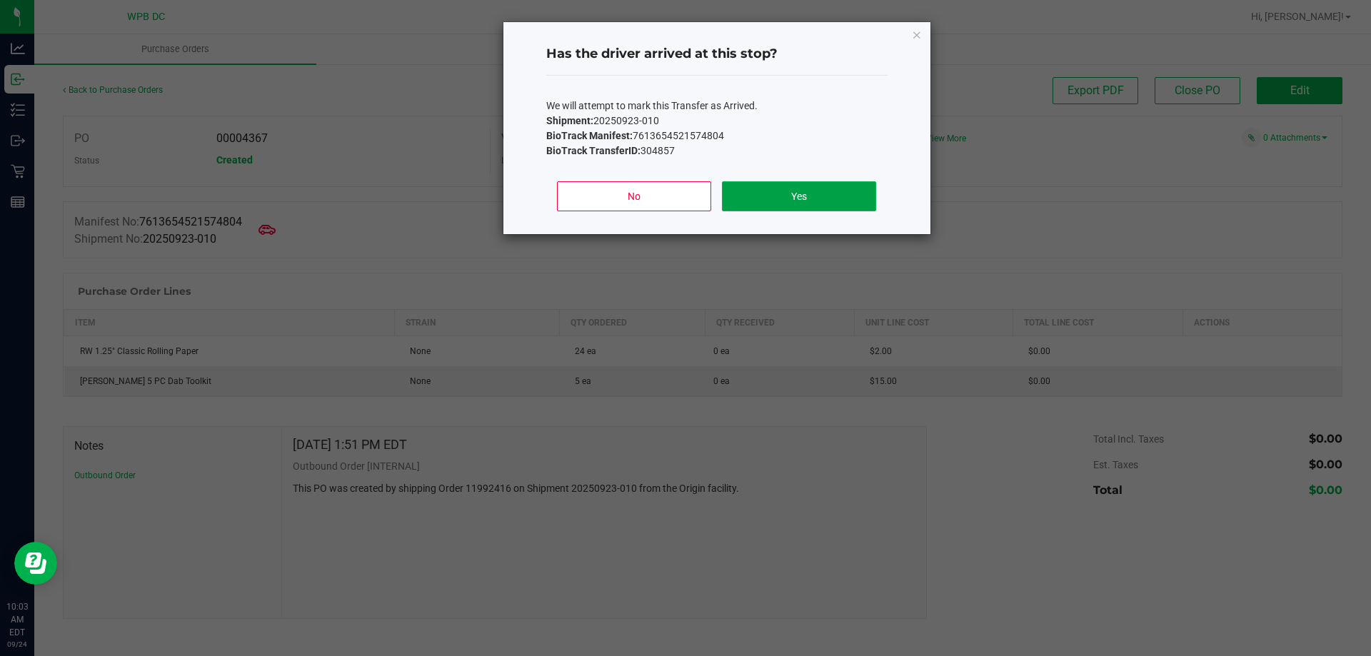
click at [768, 194] on button "Yes" at bounding box center [798, 196] width 153 height 30
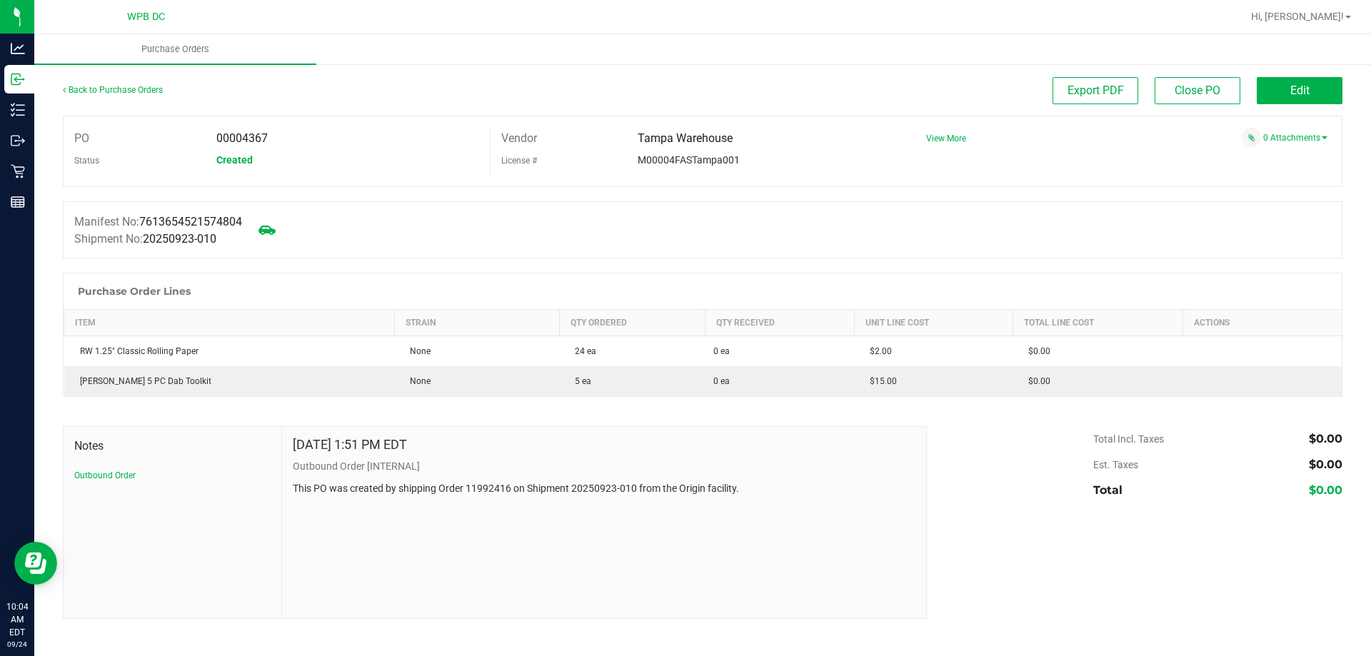
click at [131, 95] on div "Back to Purchase Orders" at bounding box center [223, 90] width 320 height 26
click at [141, 94] on link "Back to Purchase Orders" at bounding box center [113, 90] width 100 height 10
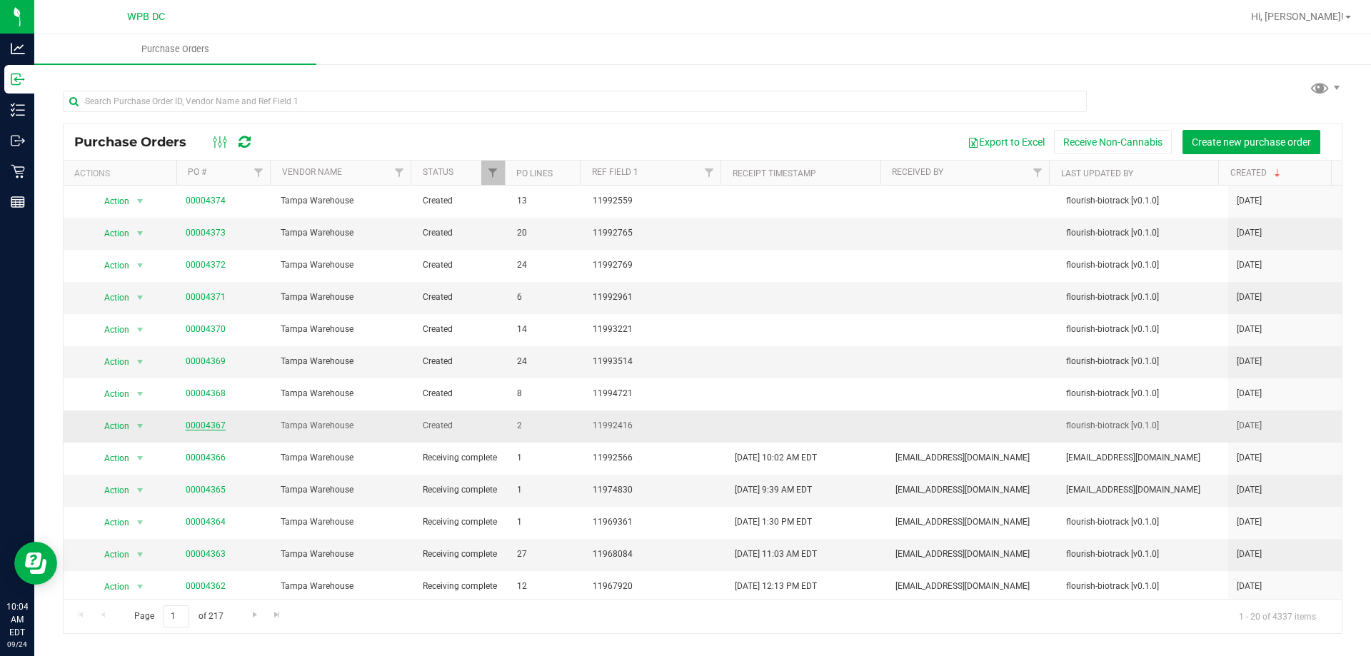
click at [208, 430] on link "00004367" at bounding box center [206, 425] width 40 height 10
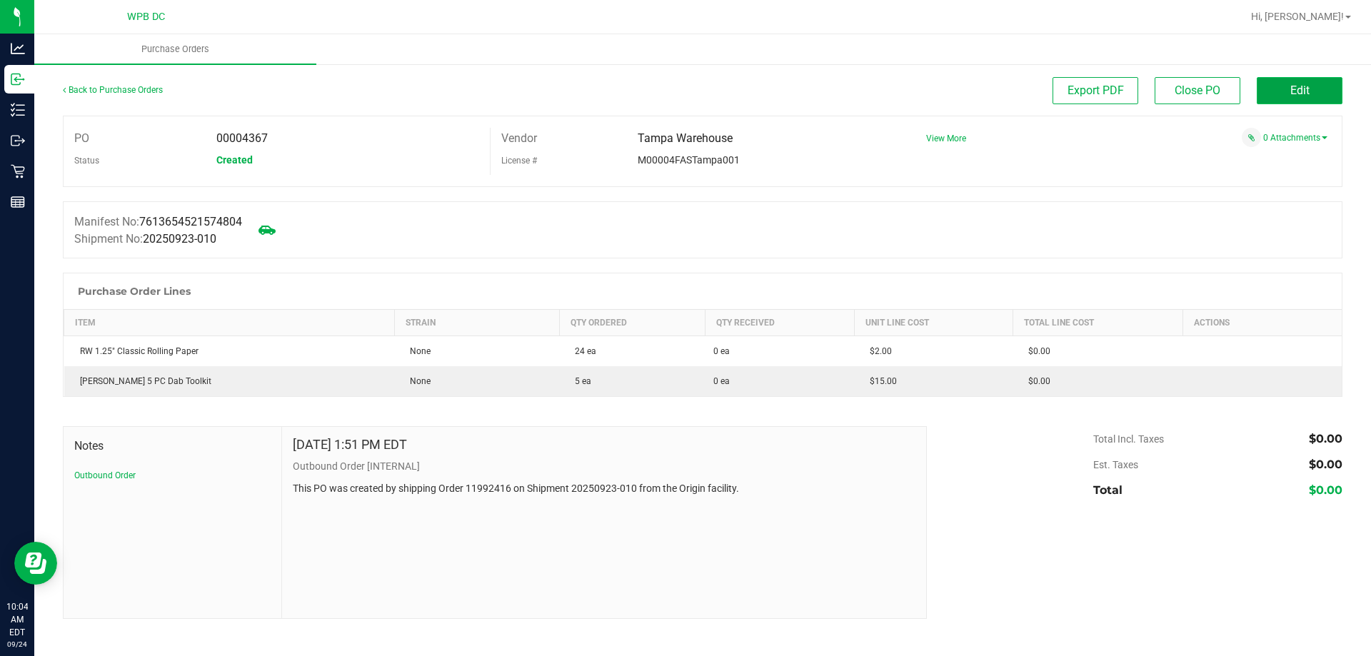
click at [1302, 92] on span "Edit" at bounding box center [1299, 91] width 19 height 14
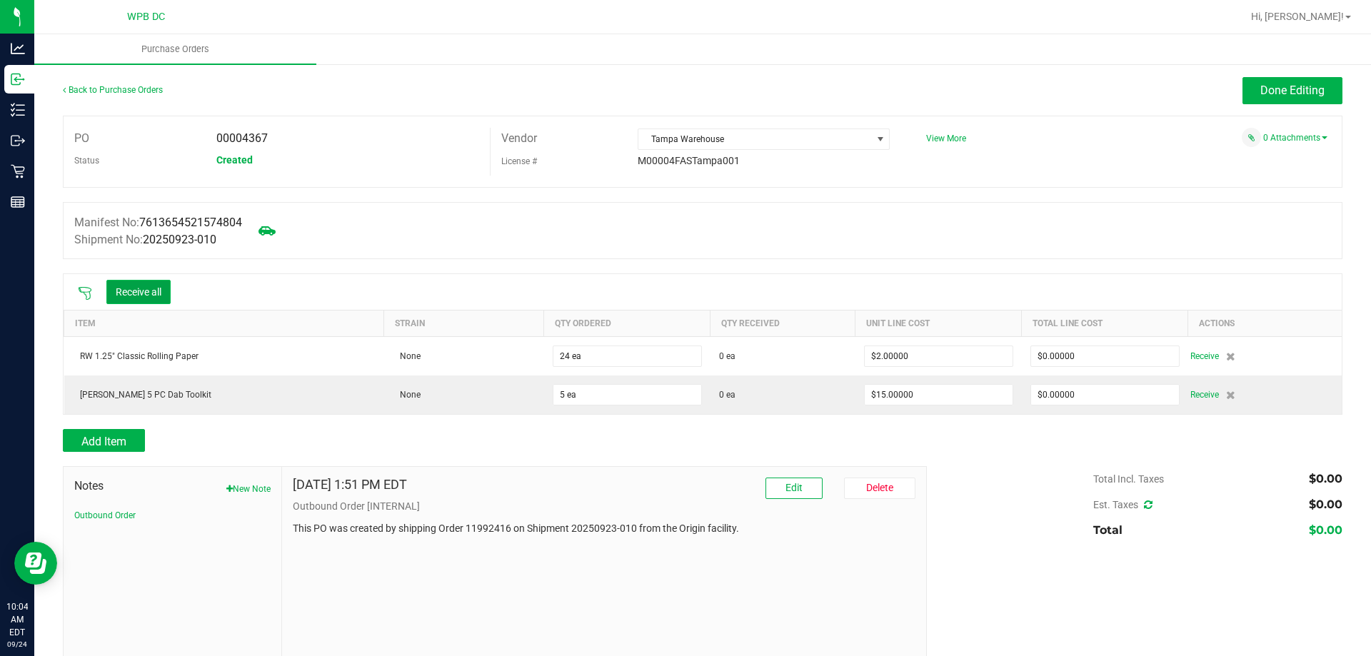
click at [141, 288] on button "Receive all" at bounding box center [138, 292] width 64 height 24
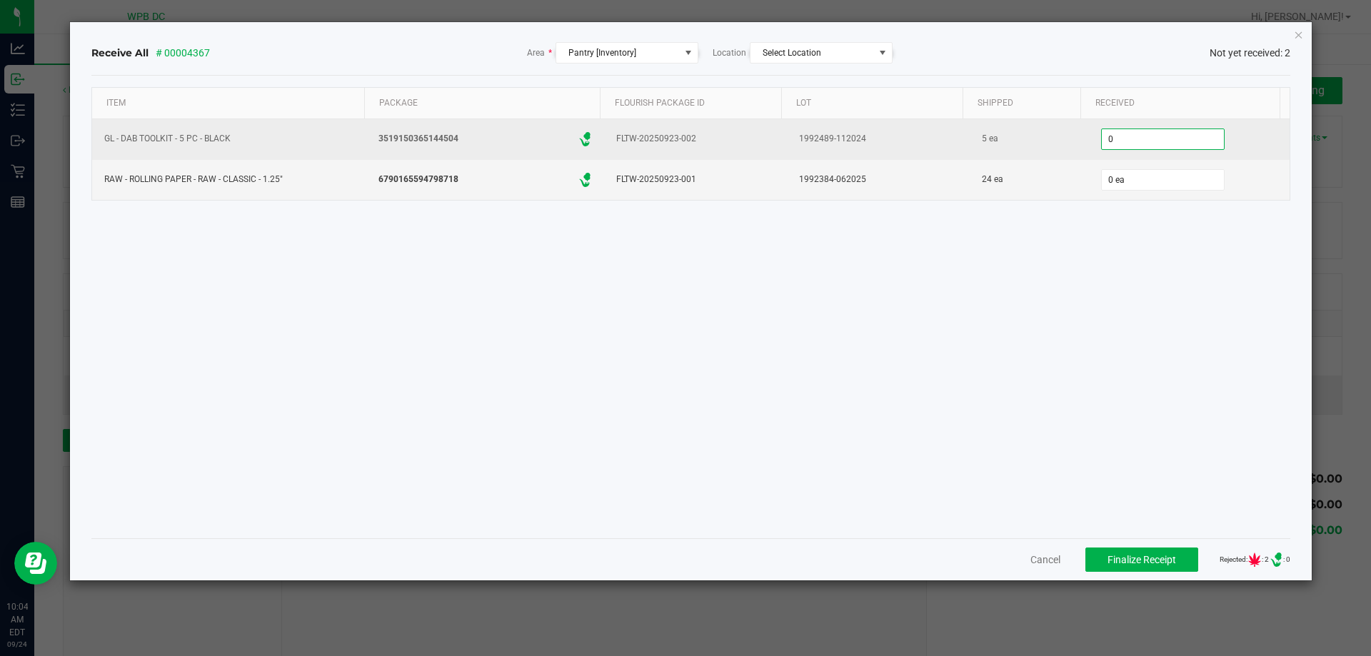
click at [1122, 131] on input "0" at bounding box center [1162, 139] width 122 height 20
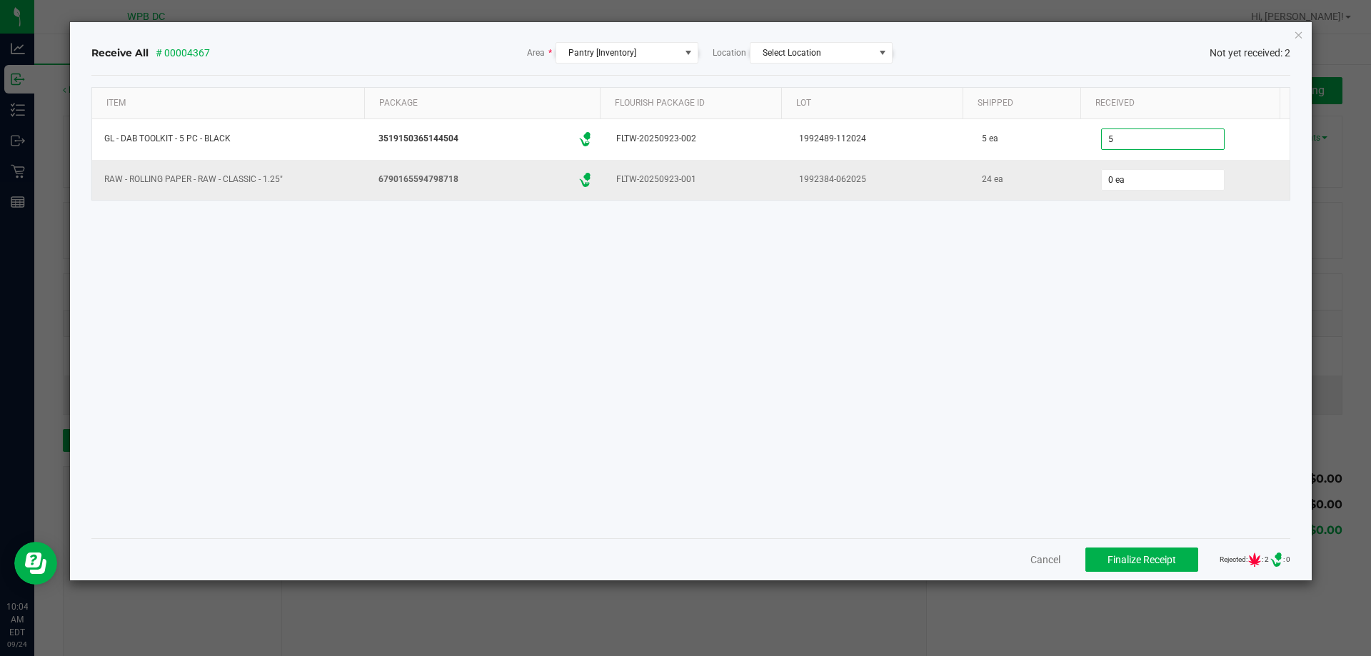
type input "5 ea"
click at [1114, 168] on div "0 ea" at bounding box center [1189, 180] width 184 height 29
click at [1112, 178] on input "0" at bounding box center [1162, 180] width 122 height 20
type input "24 ea"
click at [1151, 322] on div "Item Package Flourish Package ID Lot Shipped Received GL - DAB TOOLKIT - 5 PC -…" at bounding box center [690, 307] width 1199 height 440
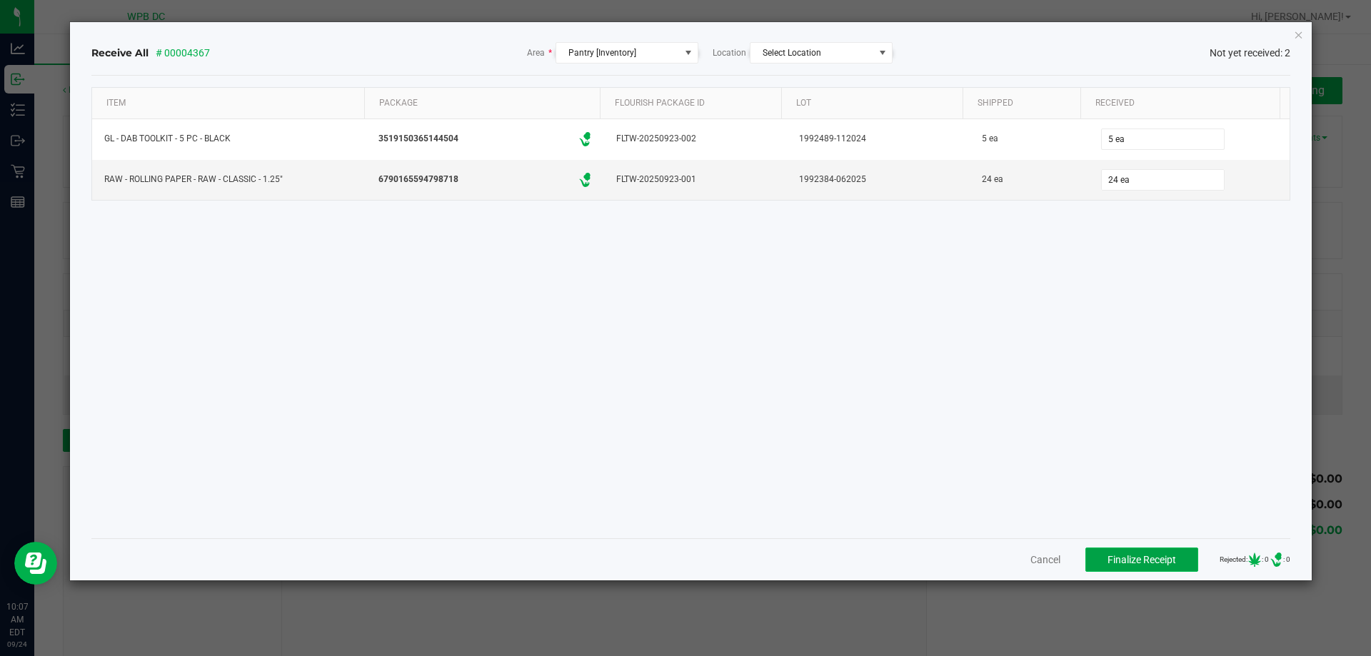
click at [1154, 561] on span "Finalize Receipt" at bounding box center [1141, 559] width 69 height 11
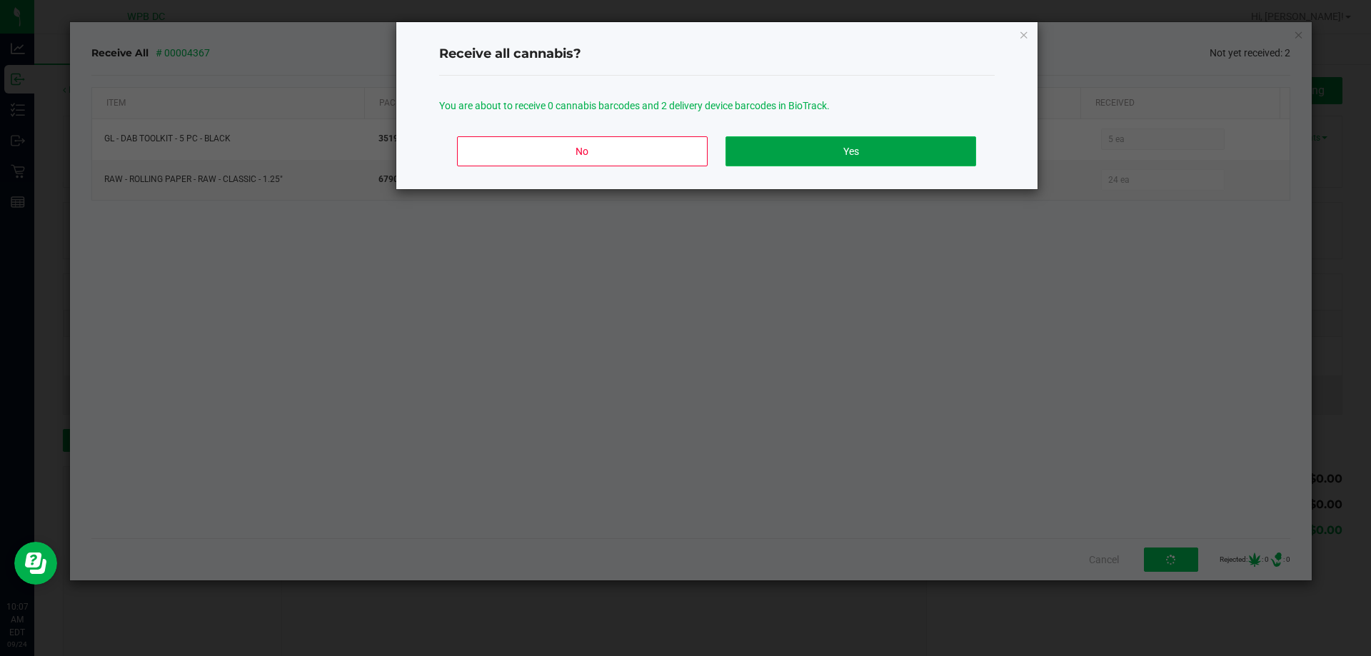
click at [861, 161] on button "Yes" at bounding box center [850, 151] width 250 height 30
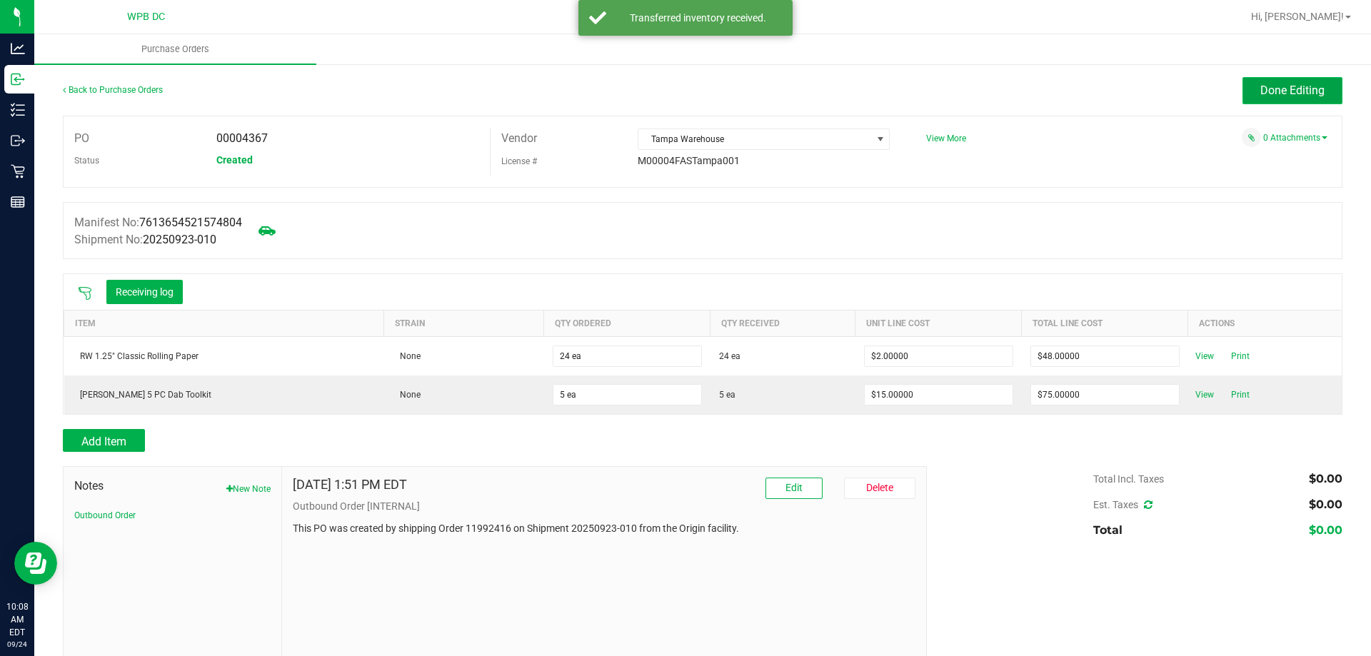
click at [1277, 84] on span "Done Editing" at bounding box center [1292, 91] width 64 height 14
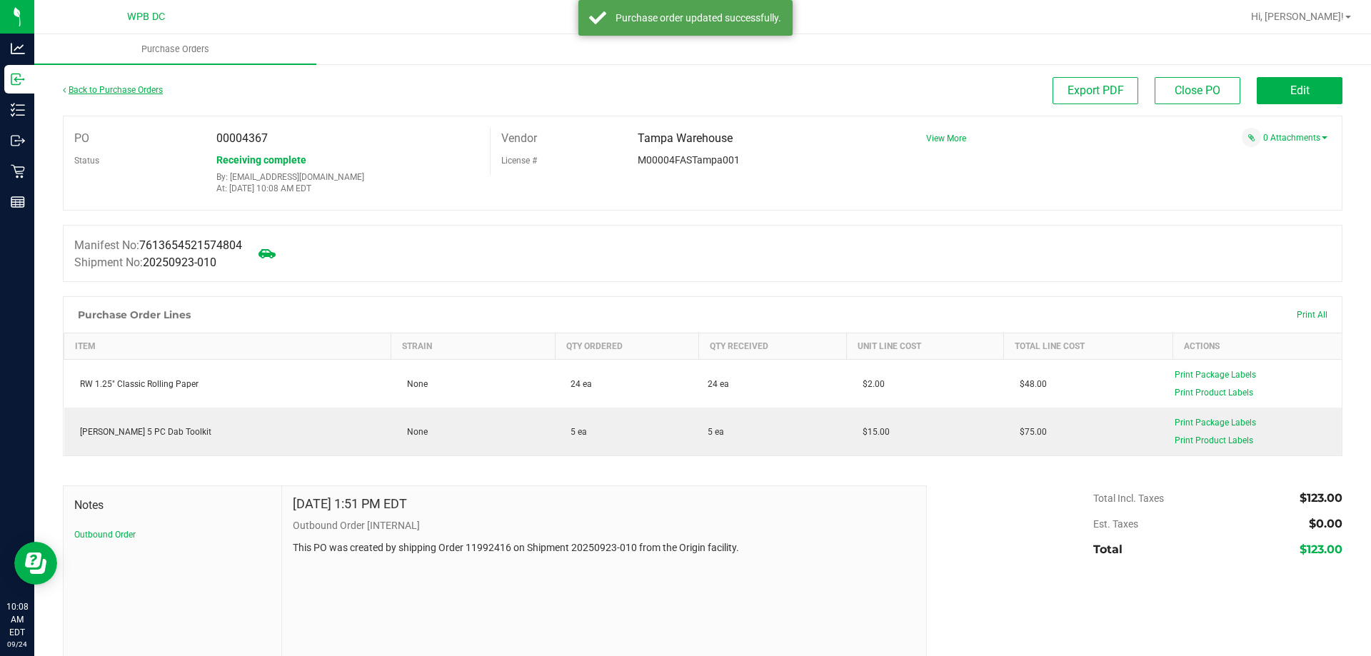
click at [73, 87] on link "Back to Purchase Orders" at bounding box center [113, 90] width 100 height 10
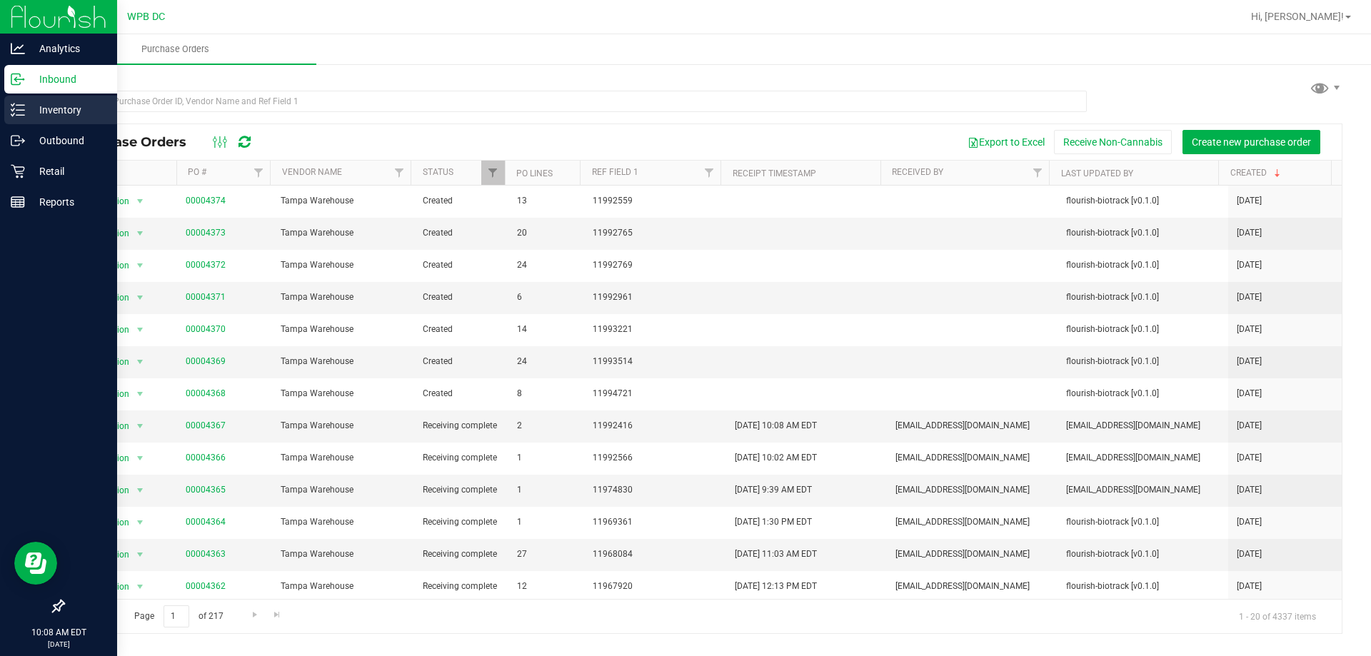
click at [25, 110] on p "Inventory" at bounding box center [68, 109] width 86 height 17
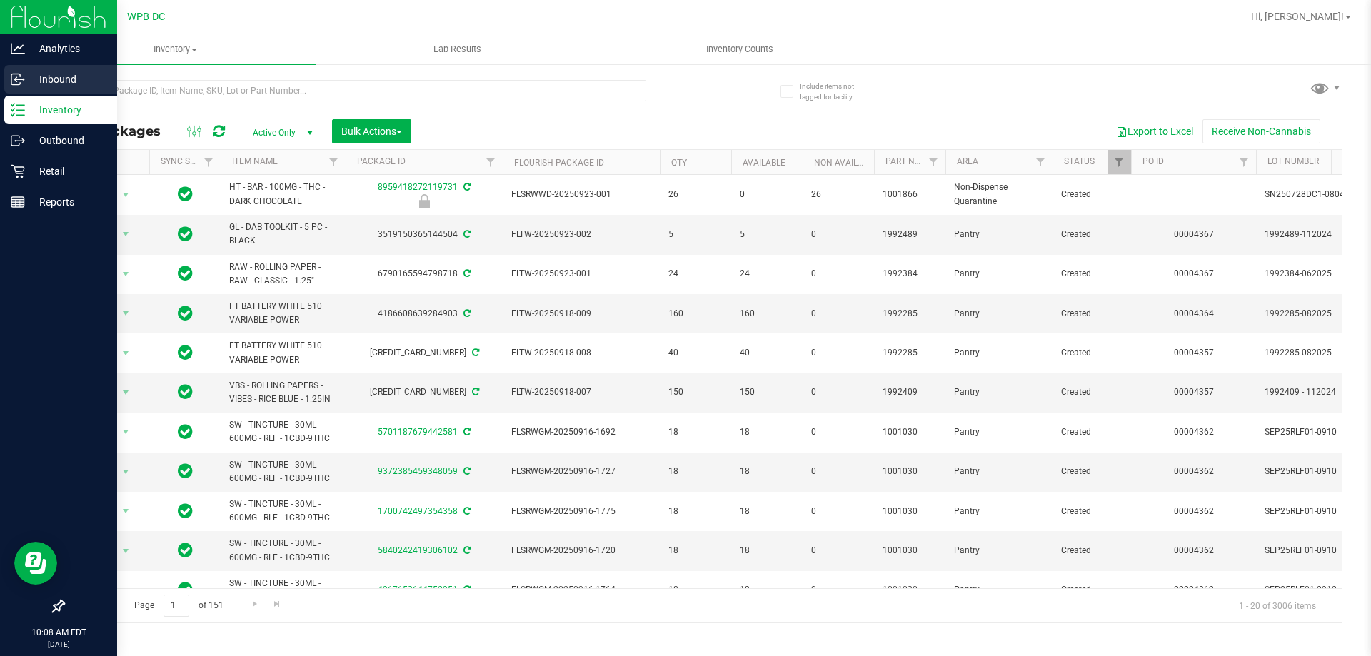
click at [41, 81] on p "Inbound" at bounding box center [68, 79] width 86 height 17
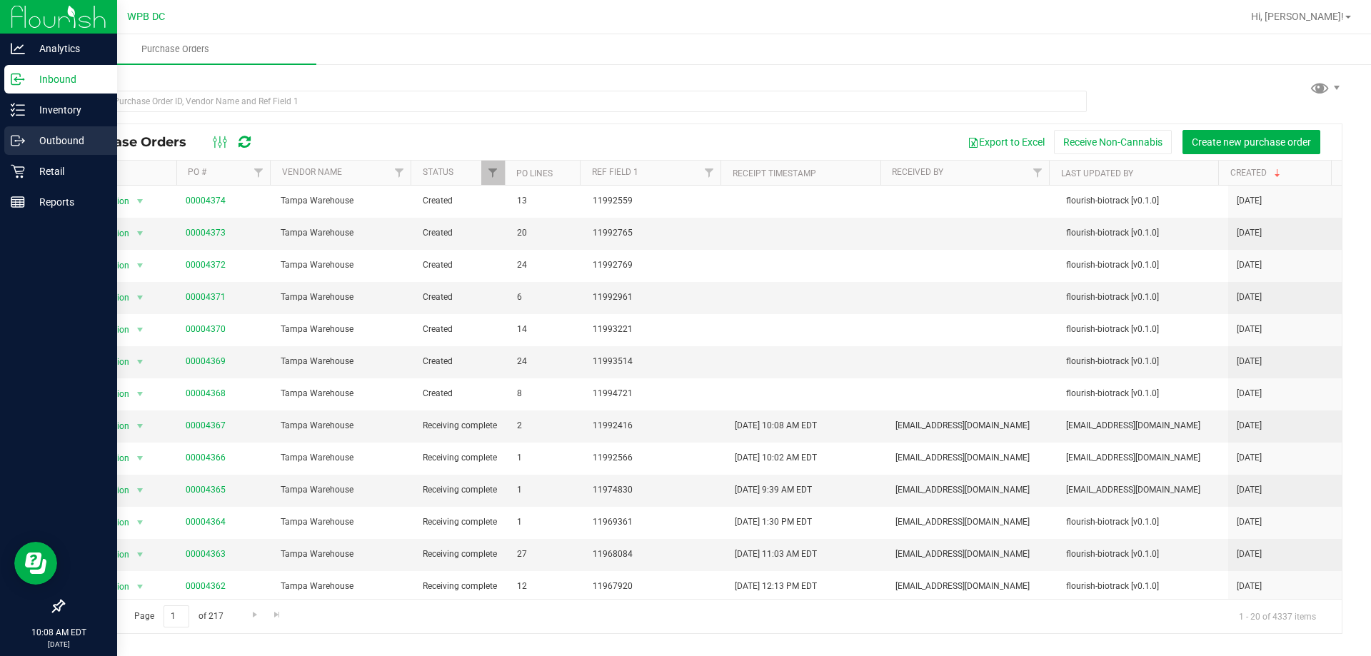
click at [34, 138] on p "Outbound" at bounding box center [68, 140] width 86 height 17
